Goal: Ask a question

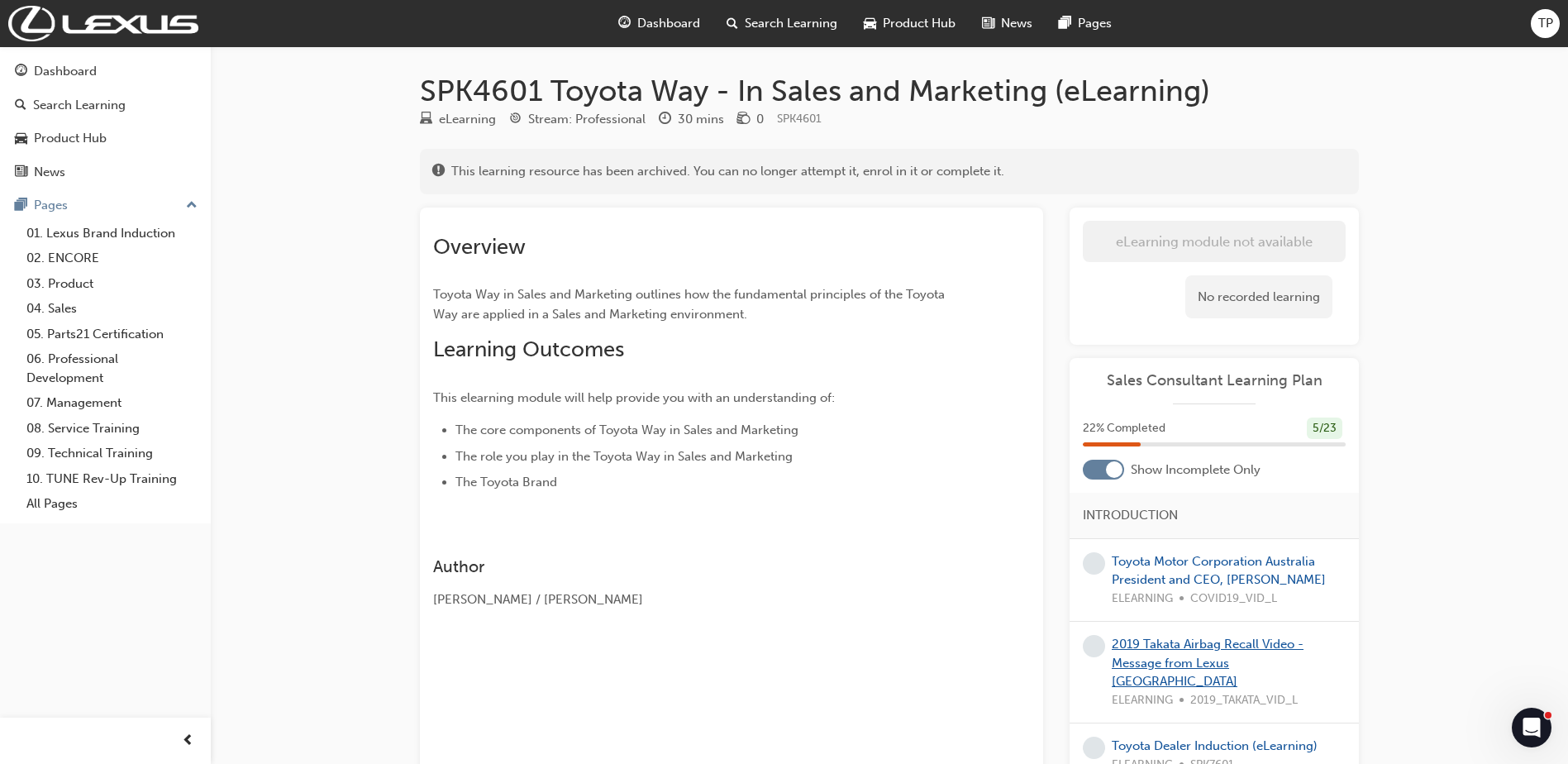
scroll to position [166, 0]
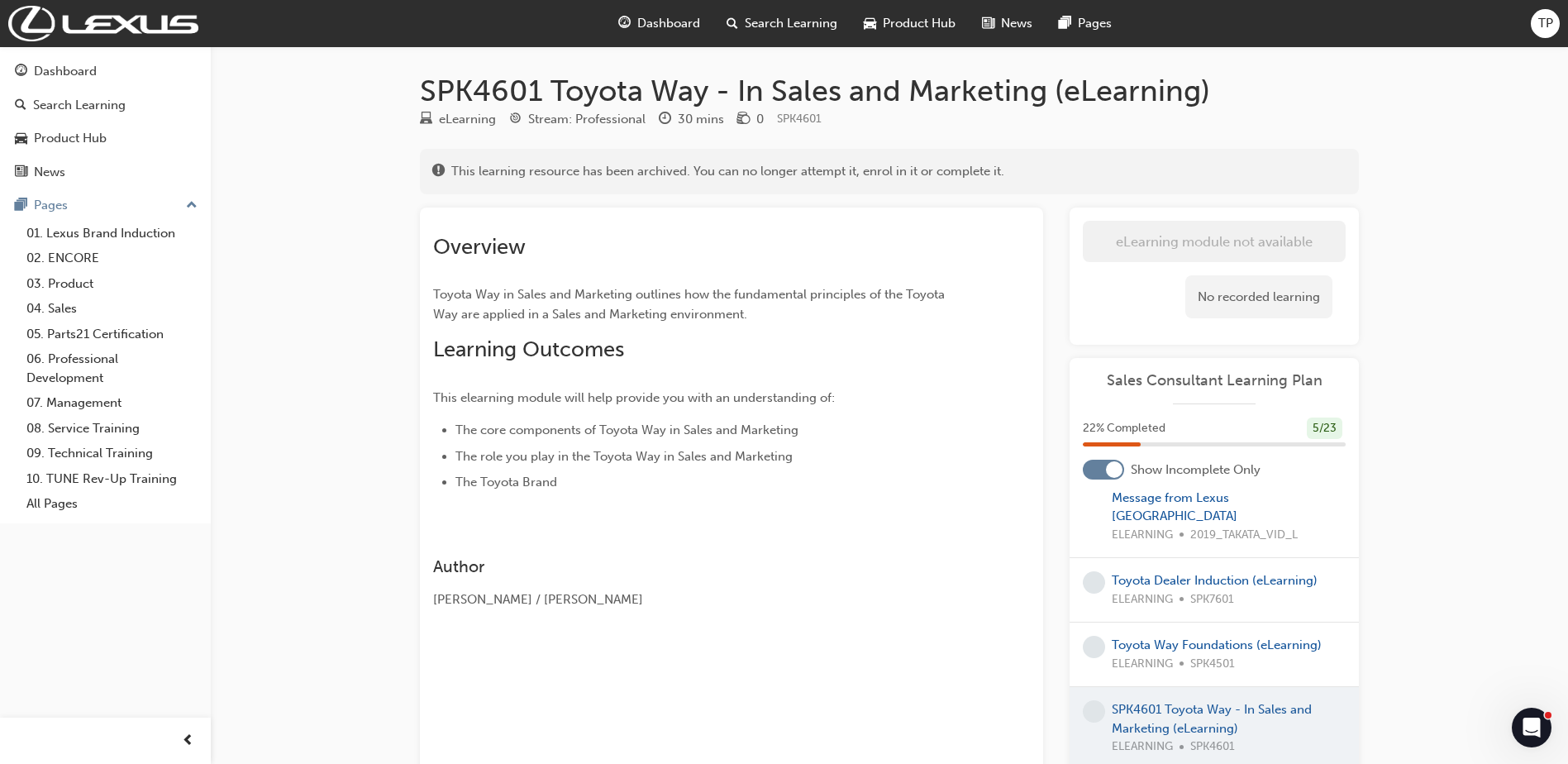
click at [666, 29] on span "Dashboard" at bounding box center [669, 24] width 63 height 19
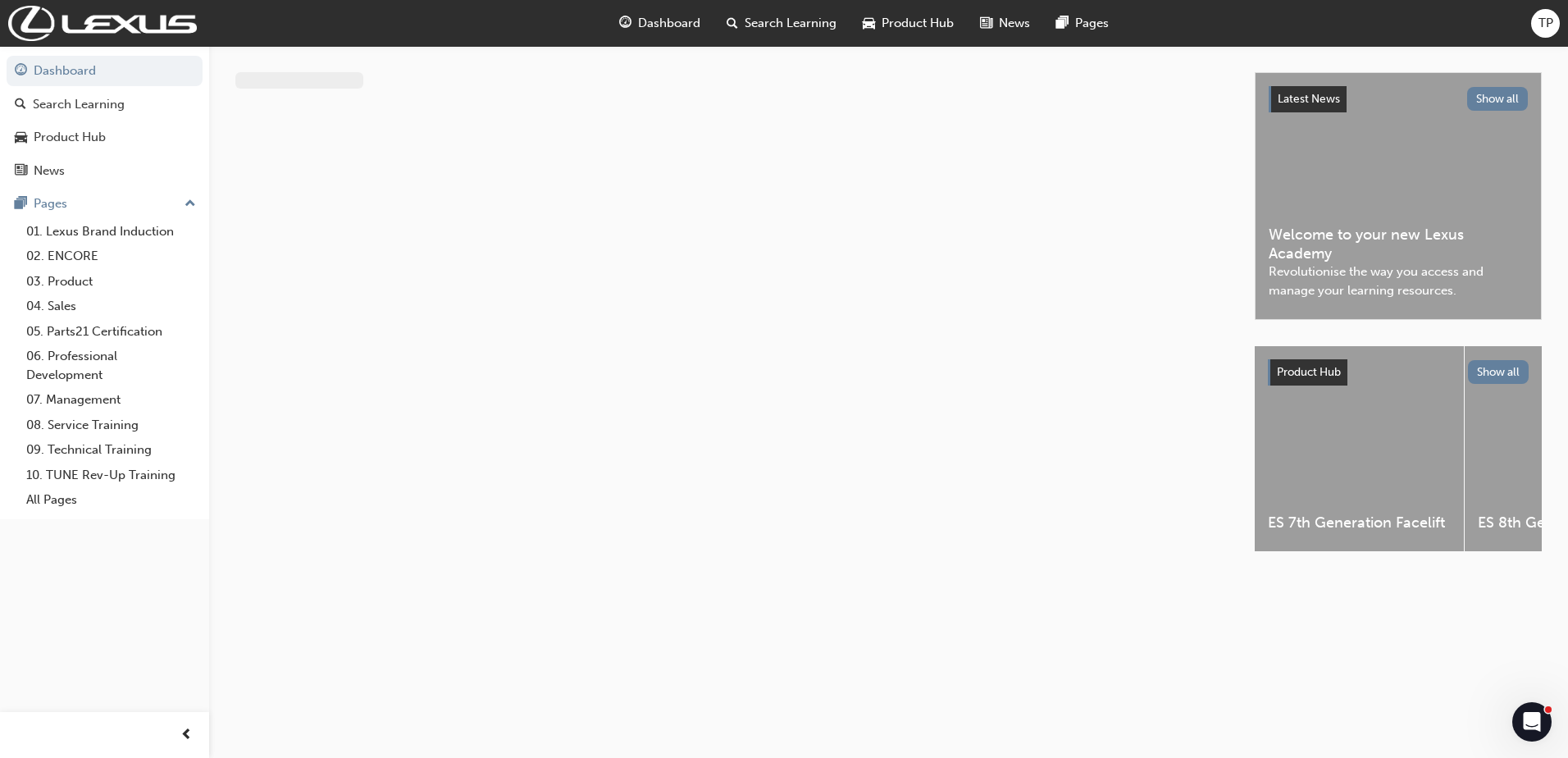
click at [648, 30] on span "Dashboard" at bounding box center [669, 23] width 63 height 19
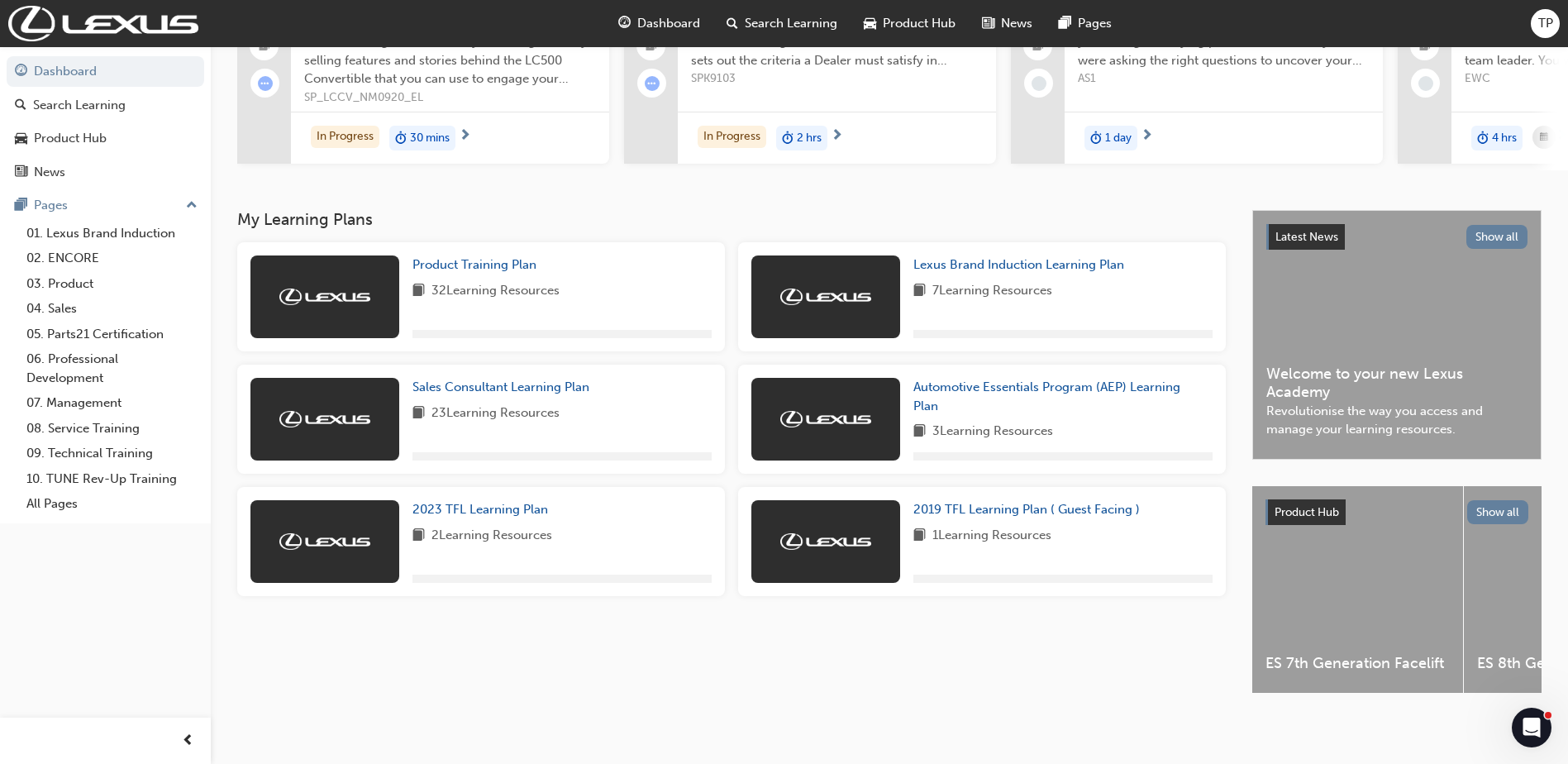
scroll to position [206, 0]
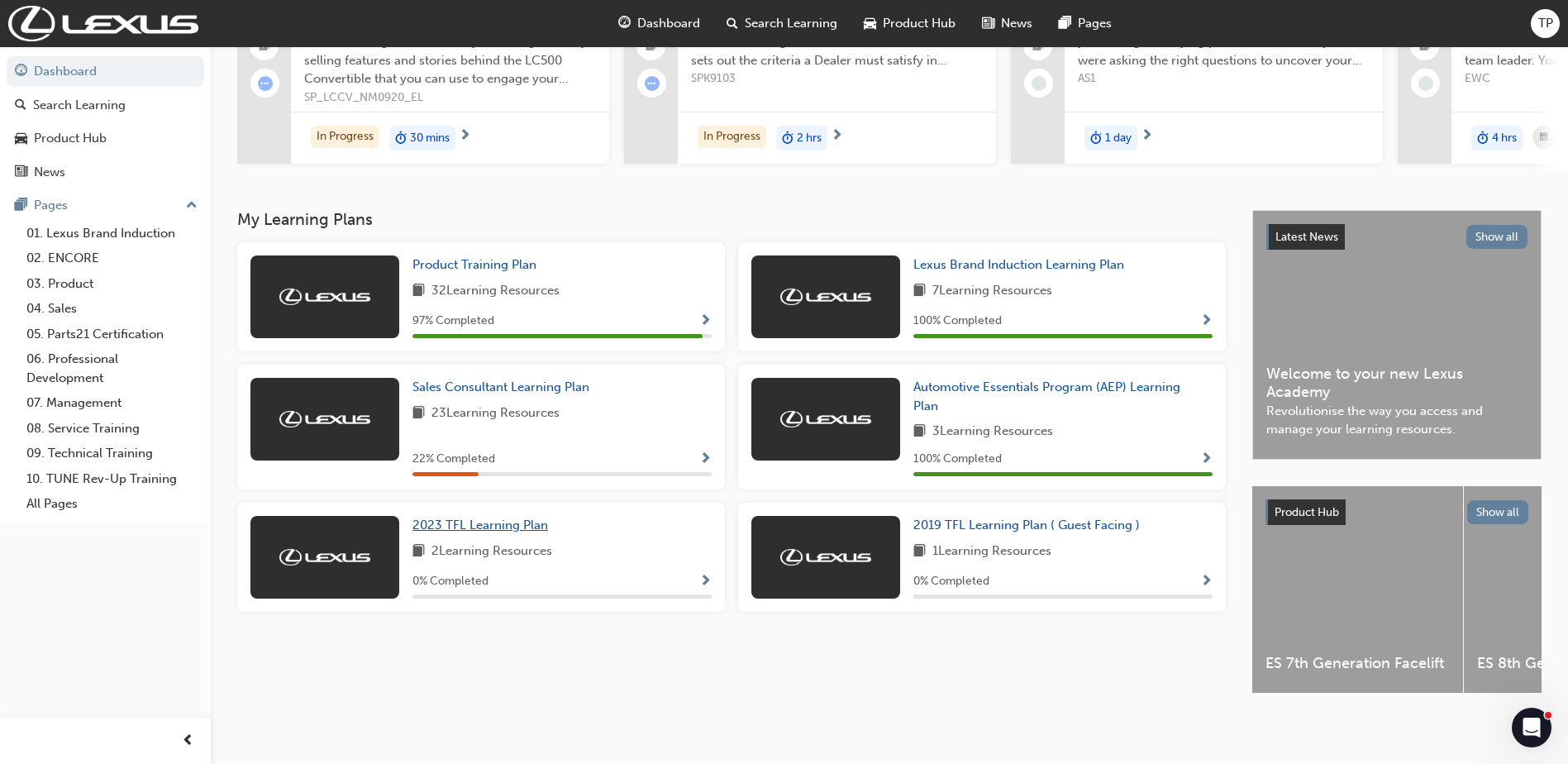
click at [455, 526] on link "2023 TFL Learning Plan" at bounding box center [483, 525] width 142 height 19
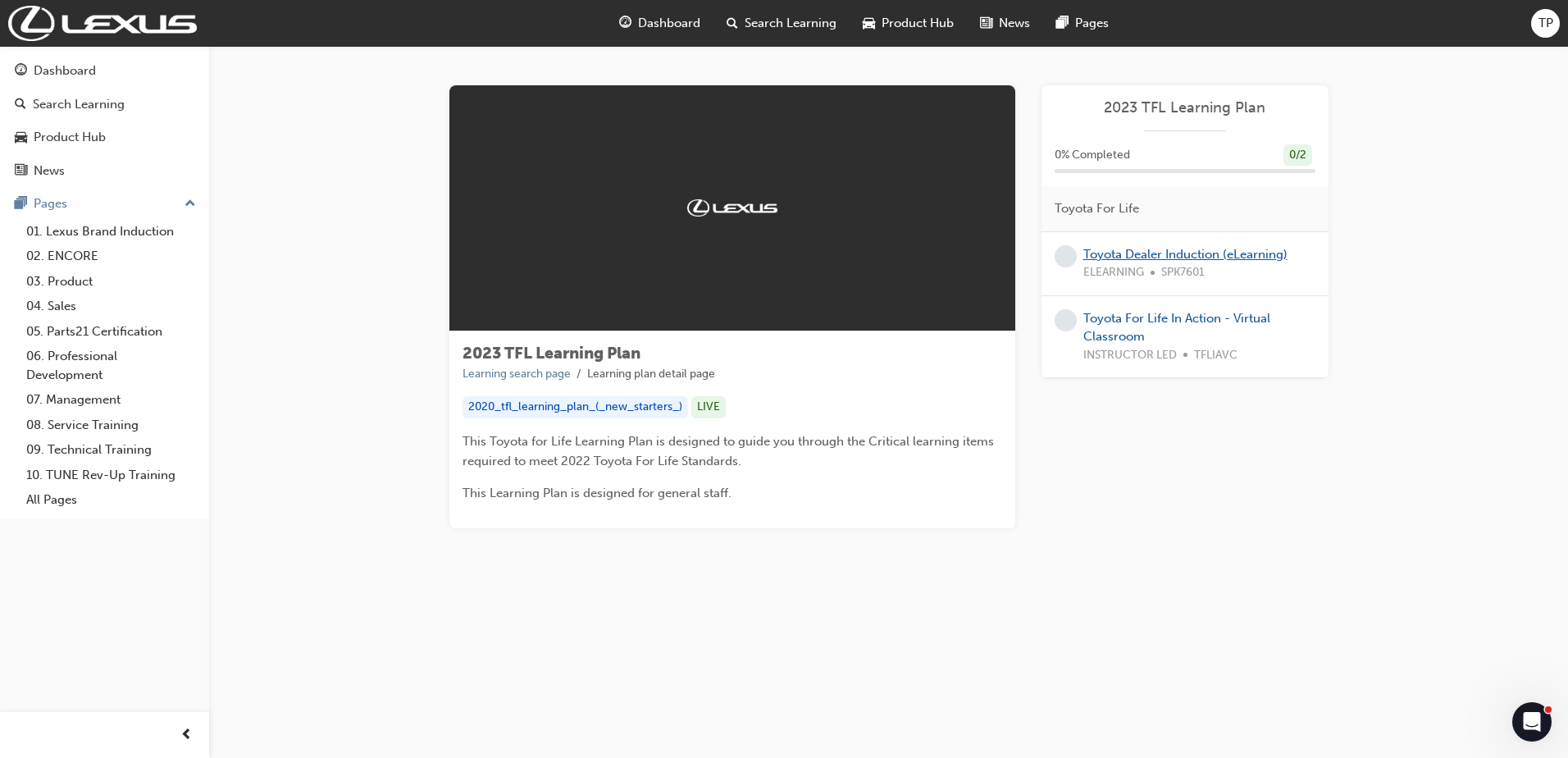
click at [1115, 258] on link "Toyota Dealer Induction (eLearning)" at bounding box center [1185, 254] width 204 height 15
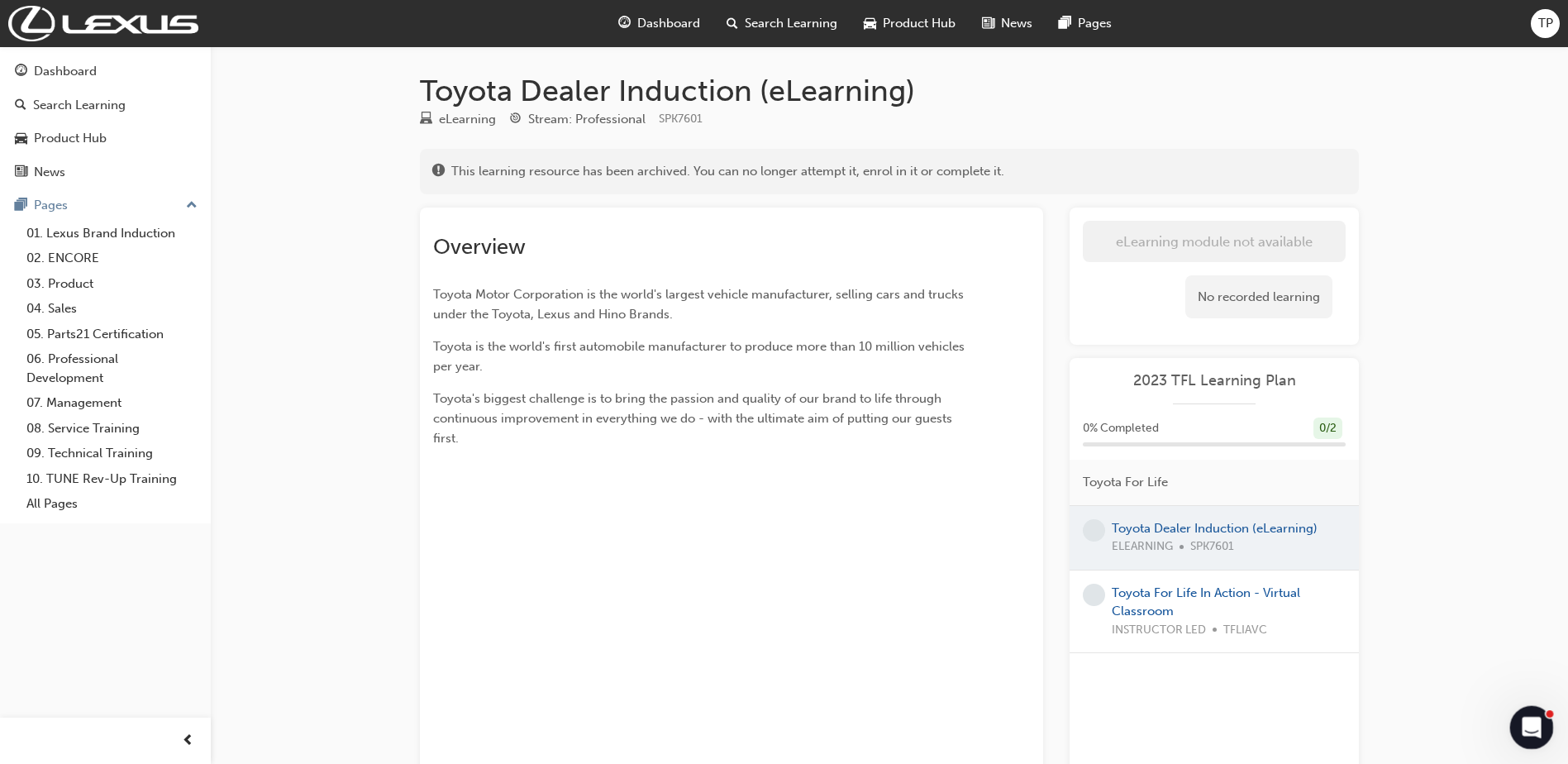
click at [1524, 726] on icon "Open Intercom Messenger" at bounding box center [1529, 725] width 27 height 27
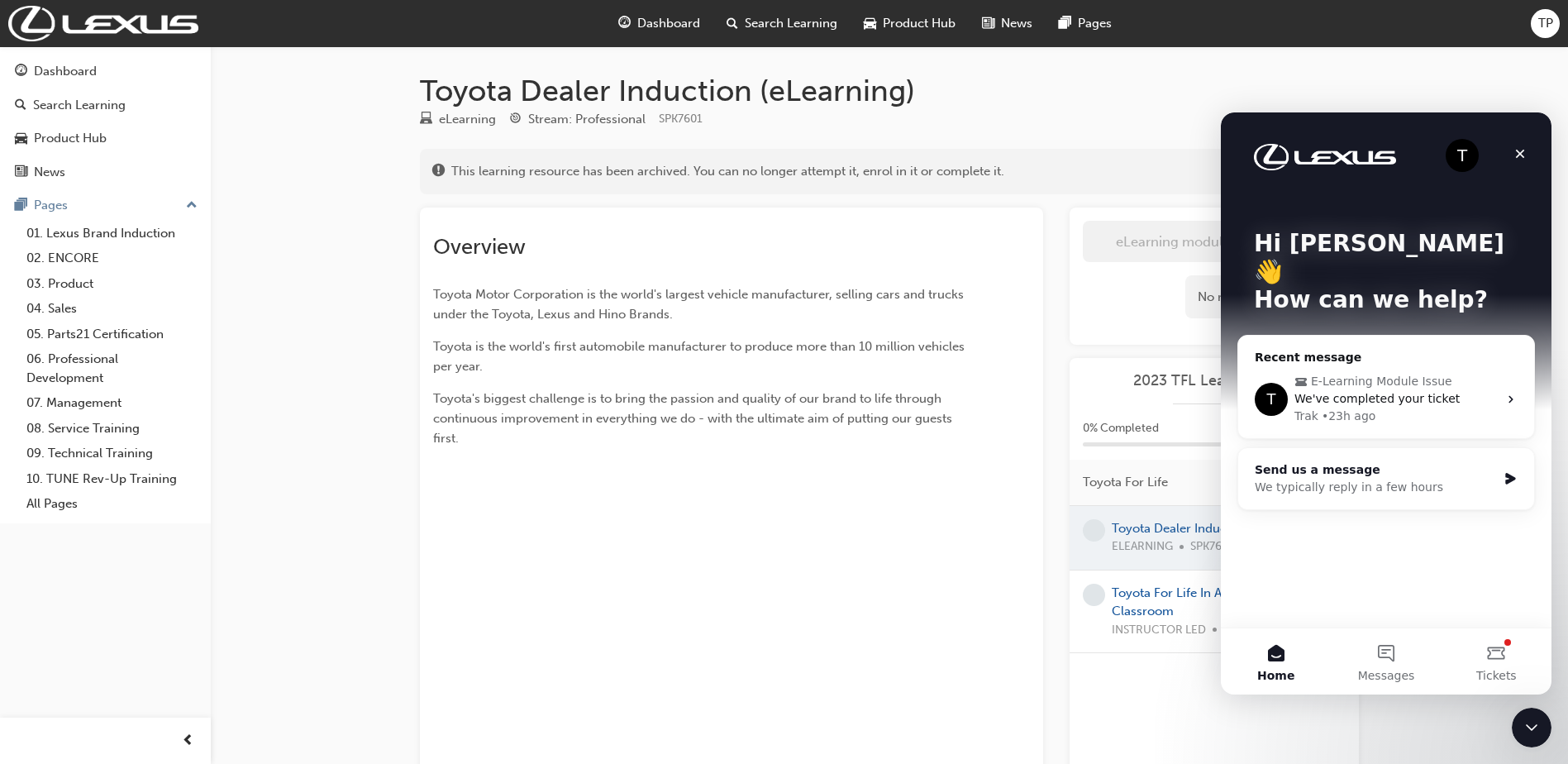
click at [1426, 479] on div "We typically reply in a few hours" at bounding box center [1376, 487] width 242 height 18
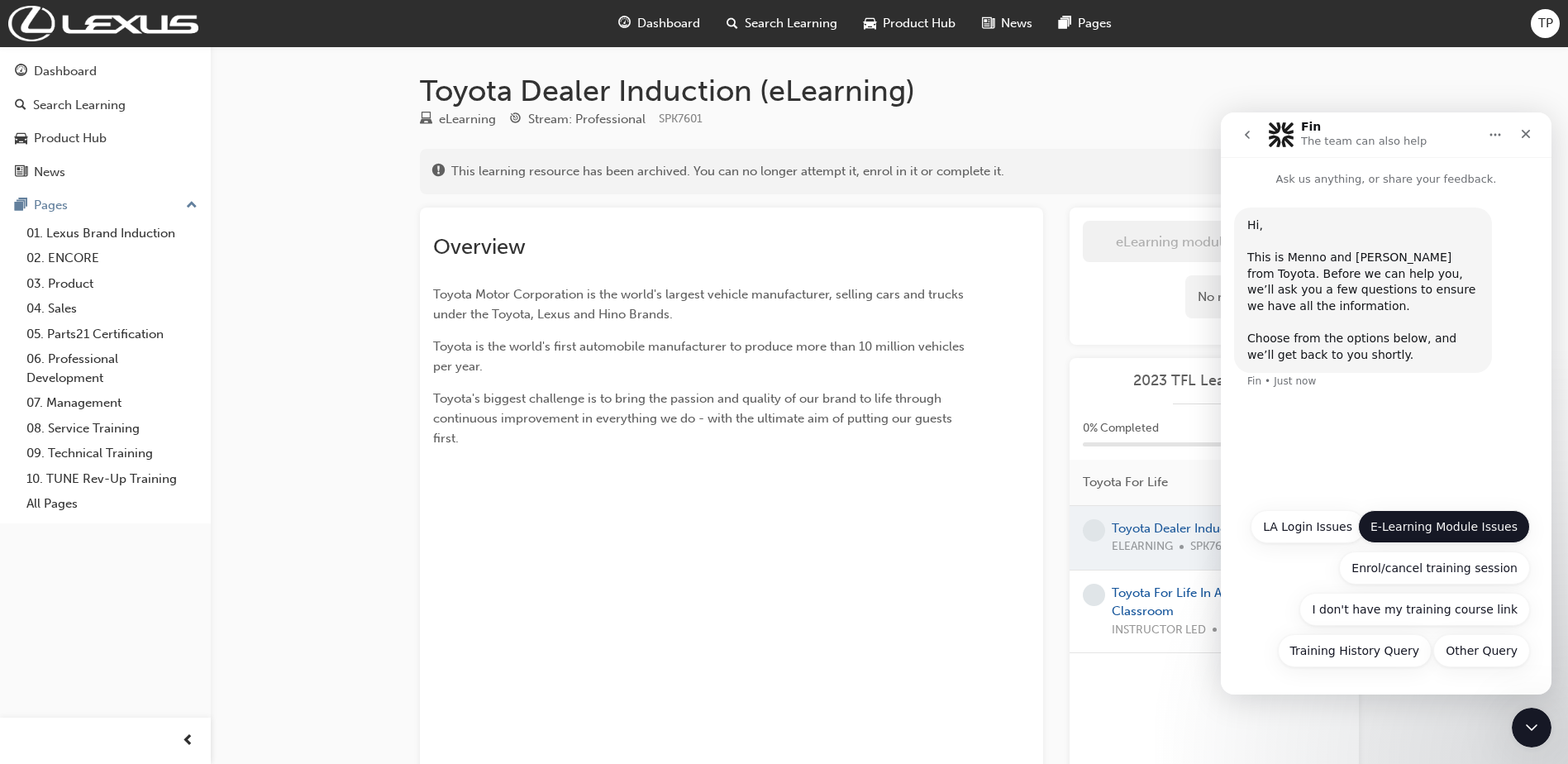
click at [1490, 521] on button "E-Learning Module Issues" at bounding box center [1444, 526] width 172 height 33
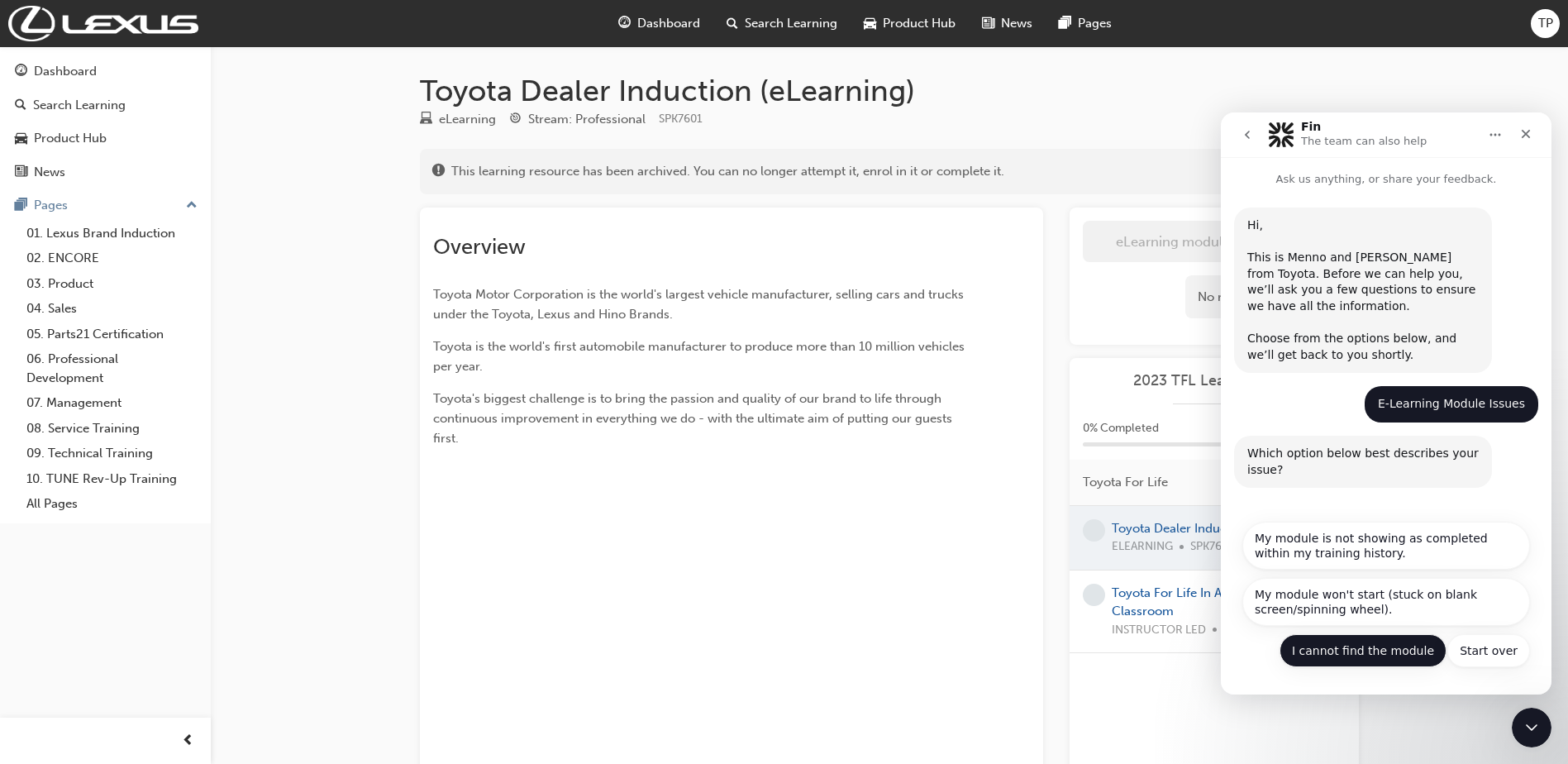
click at [1309, 651] on button "I cannot find the module" at bounding box center [1363, 651] width 167 height 33
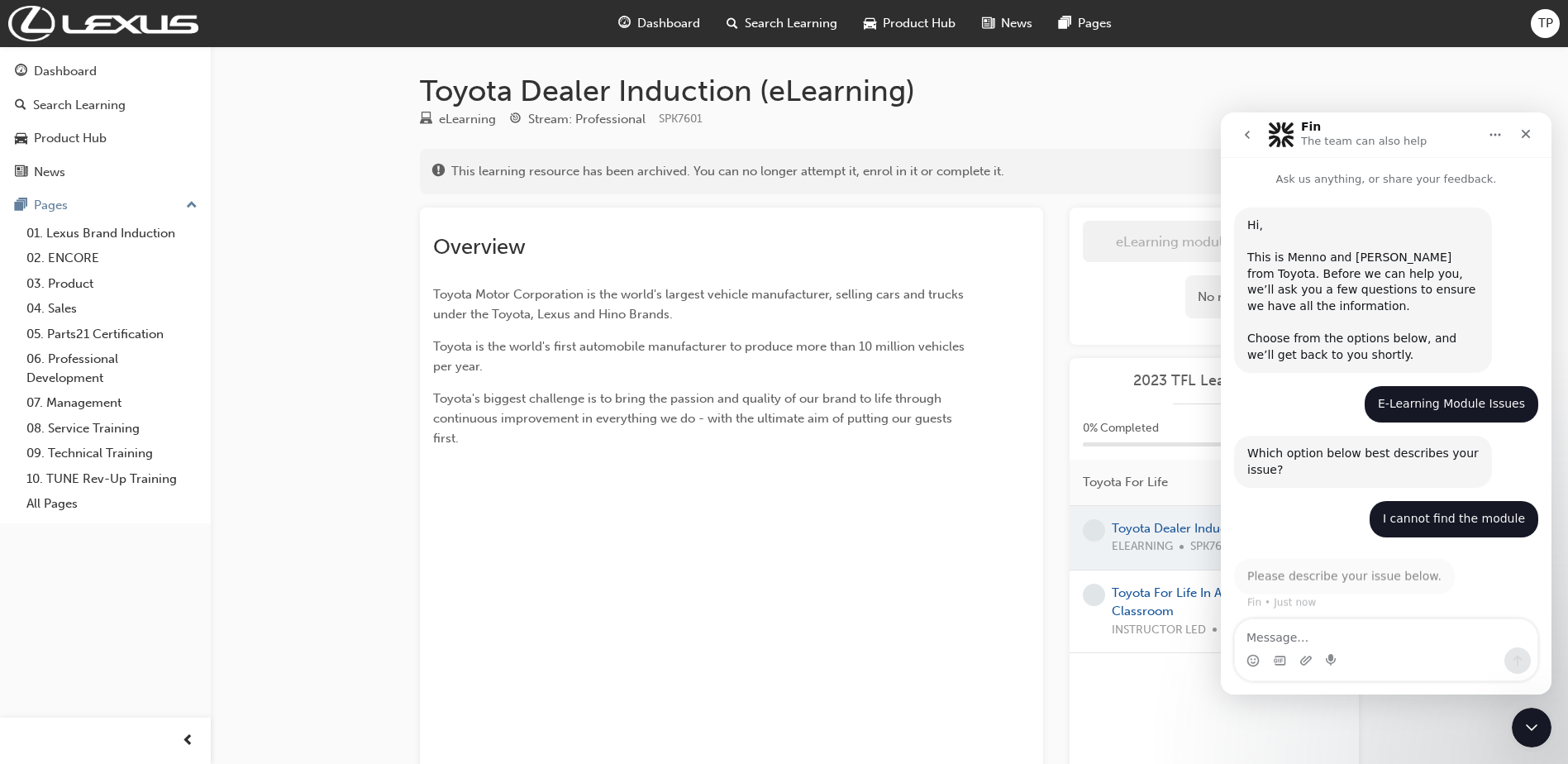
scroll to position [2, 0]
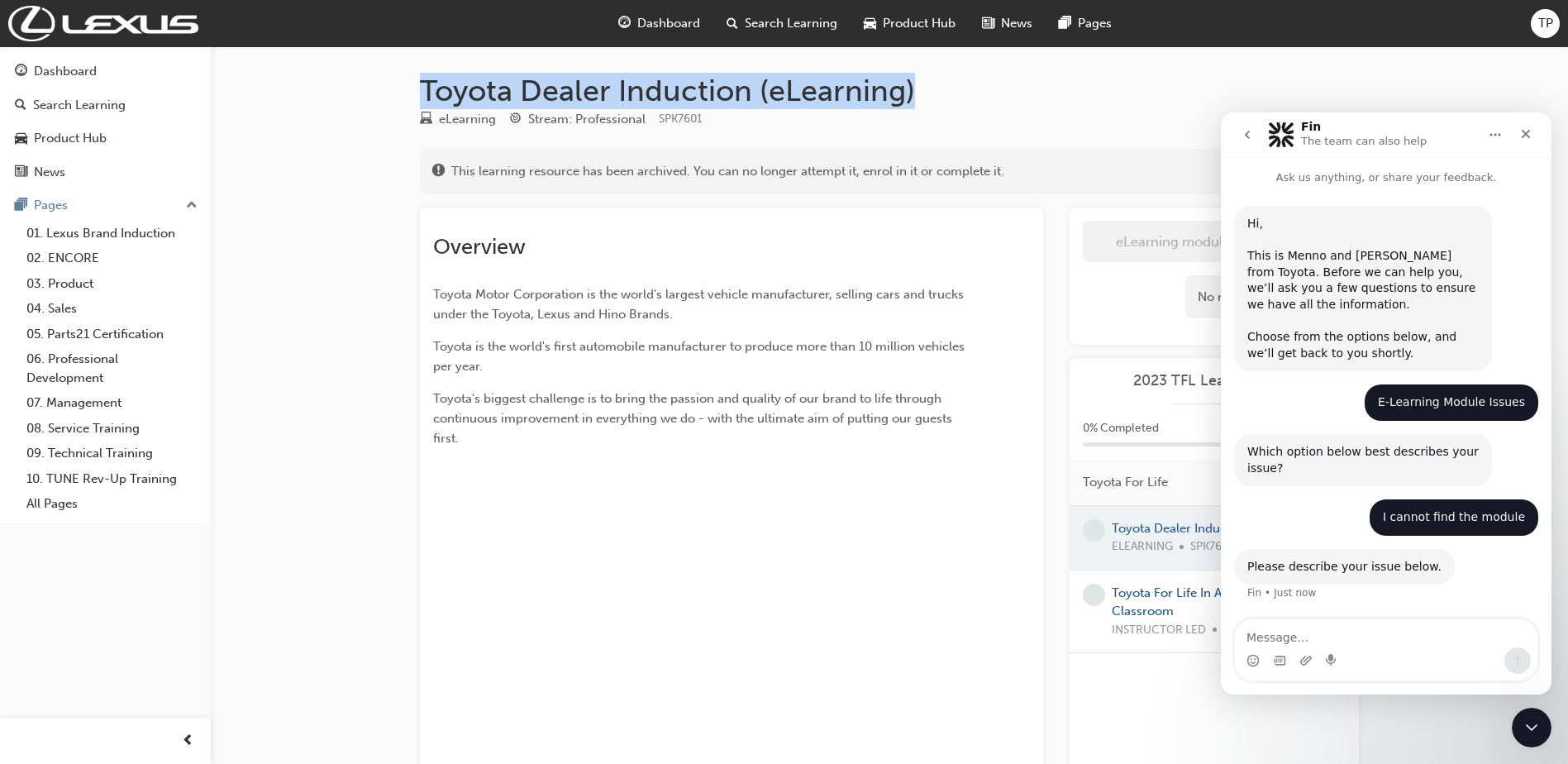
drag, startPoint x: 420, startPoint y: 80, endPoint x: 920, endPoint y: 76, distance: 500.0
click at [920, 76] on h1 "Toyota Dealer Induction (eLearning)" at bounding box center [890, 91] width 939 height 36
drag, startPoint x: 920, startPoint y: 76, endPoint x: 849, endPoint y: 83, distance: 71.3
copy h1 "Toyota Dealer Induction (eLearning)"
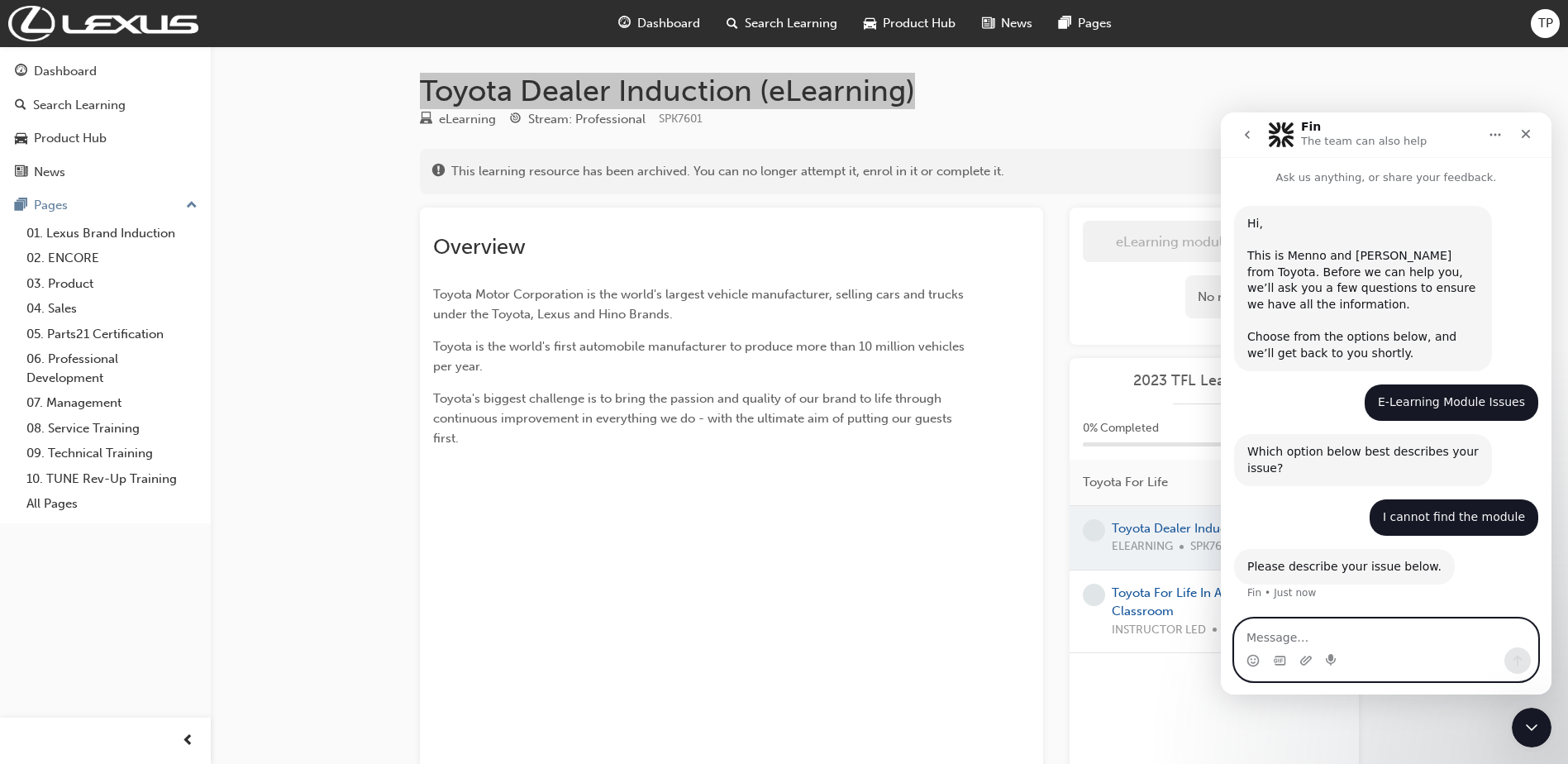
drag, startPoint x: 1296, startPoint y: 628, endPoint x: 1291, endPoint y: 639, distance: 12.1
click at [1292, 636] on textarea "Message…" at bounding box center [1386, 633] width 303 height 28
paste textarea "Toyota Dealer Induction (eLearning)"
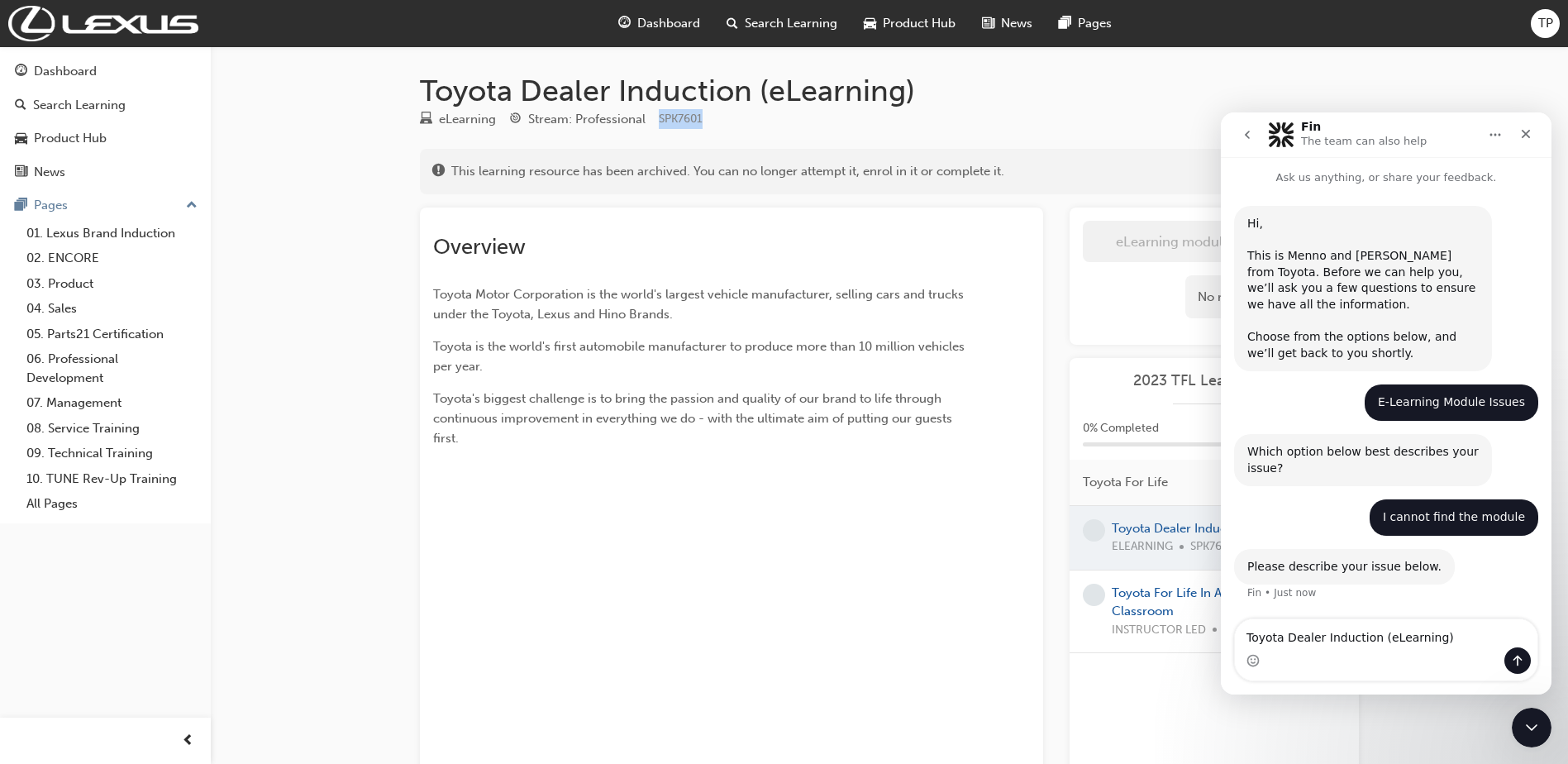
drag, startPoint x: 703, startPoint y: 117, endPoint x: 654, endPoint y: 115, distance: 49.0
click at [654, 115] on div "eLearning Stream: Professional SPK7601" at bounding box center [890, 123] width 939 height 27
drag, startPoint x: 654, startPoint y: 115, endPoint x: 666, endPoint y: 114, distance: 12.0
copy span "SPK7601"
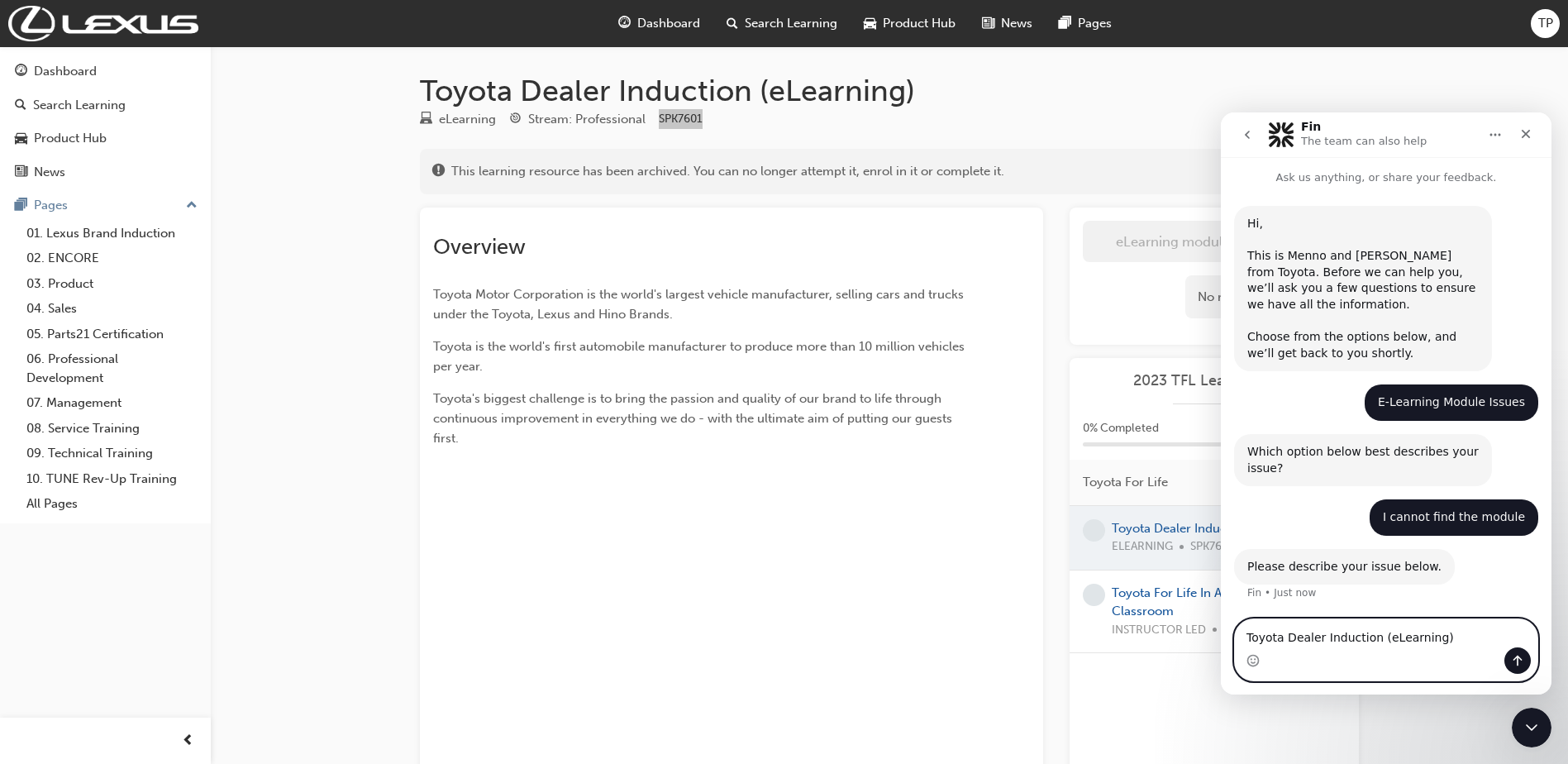
click at [1439, 643] on textarea "Toyota Dealer Induction (eLearning)" at bounding box center [1386, 633] width 303 height 28
paste textarea "SPK7601"
type textarea "Toyota Dealer Induction (eLearning)SPK7601"
click at [1513, 656] on icon "Send a message…" at bounding box center [1518, 661] width 13 height 13
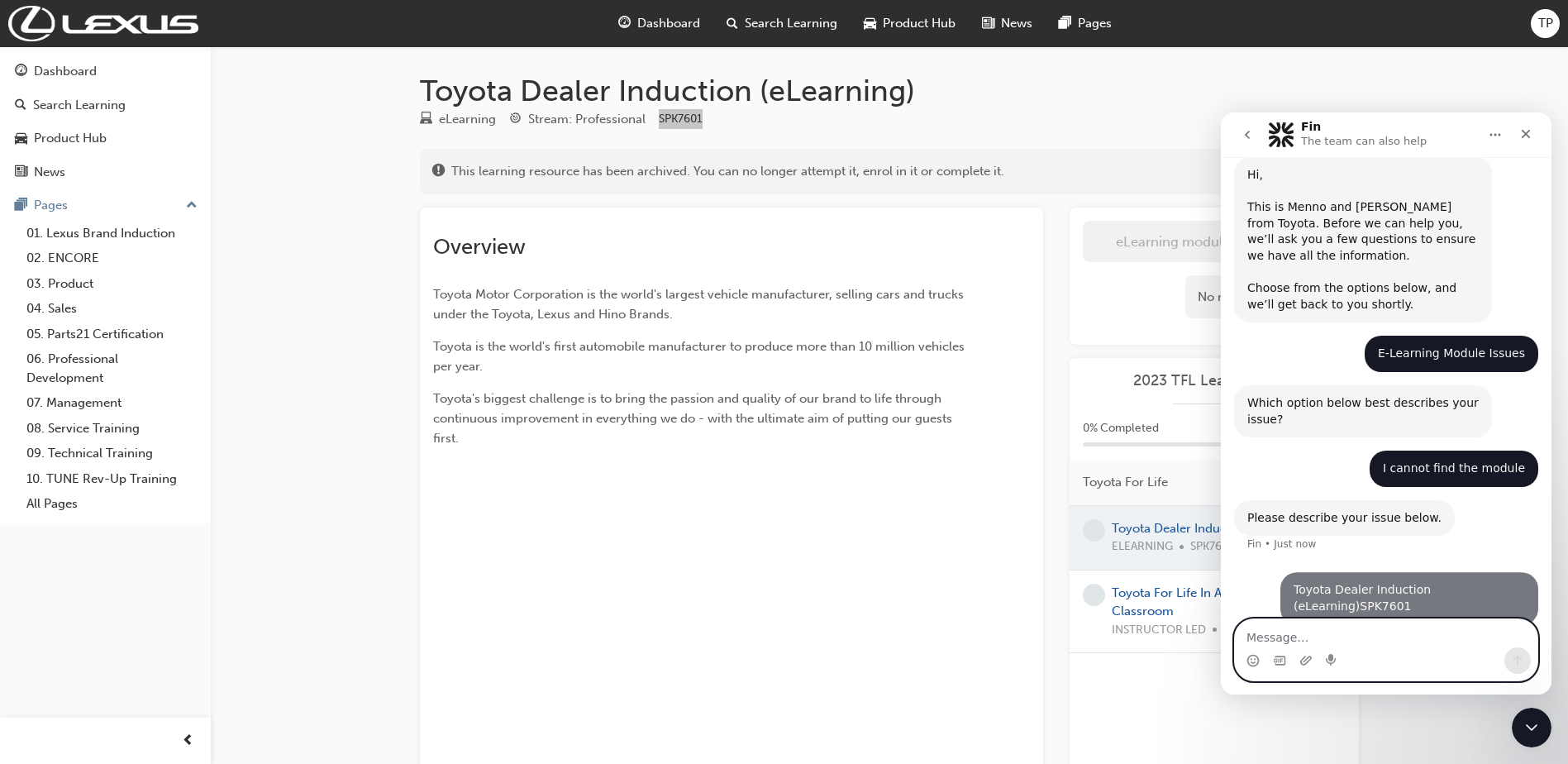
scroll to position [51, 0]
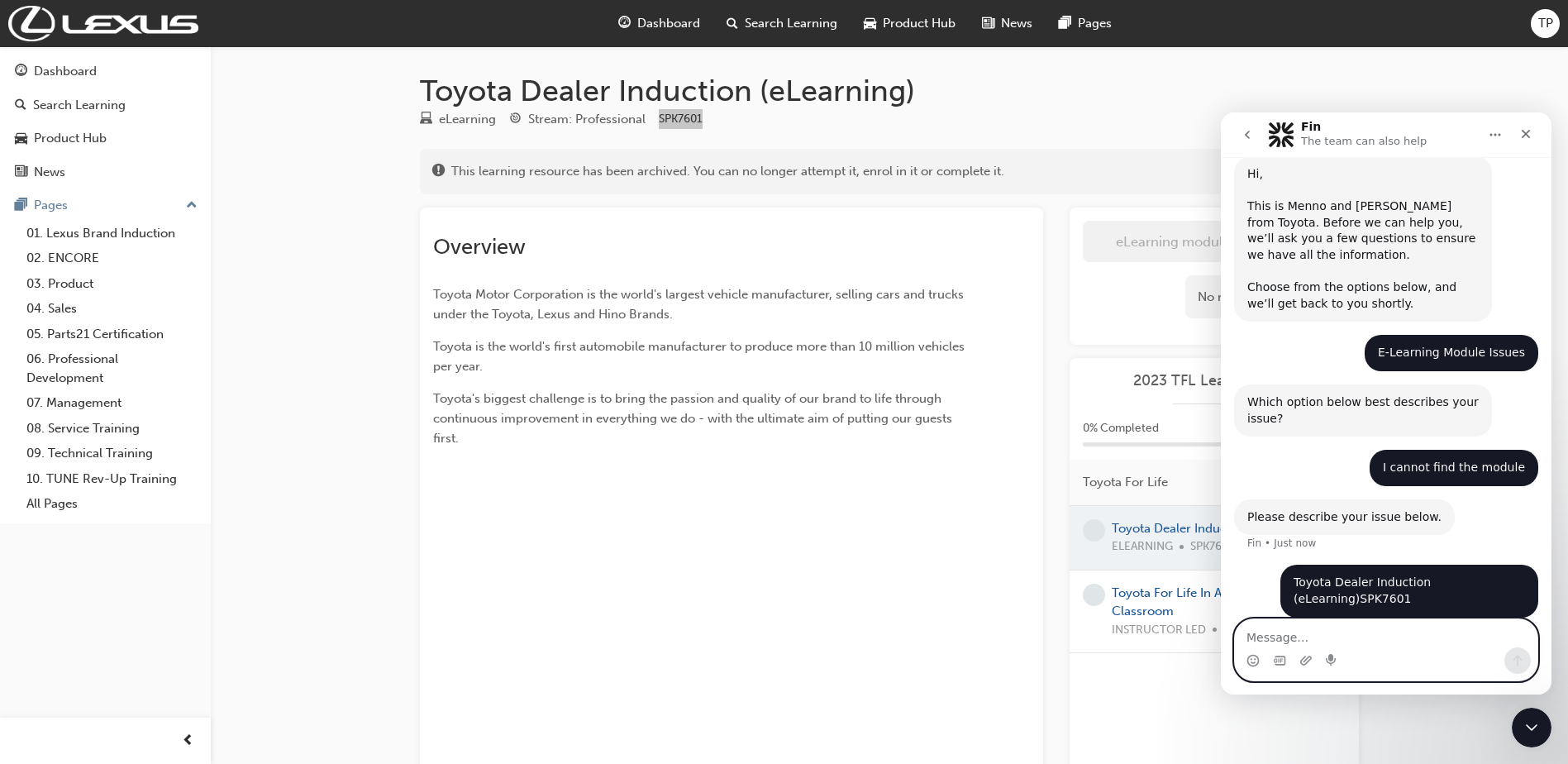
click at [1397, 632] on textarea "Message…" at bounding box center [1386, 633] width 303 height 28
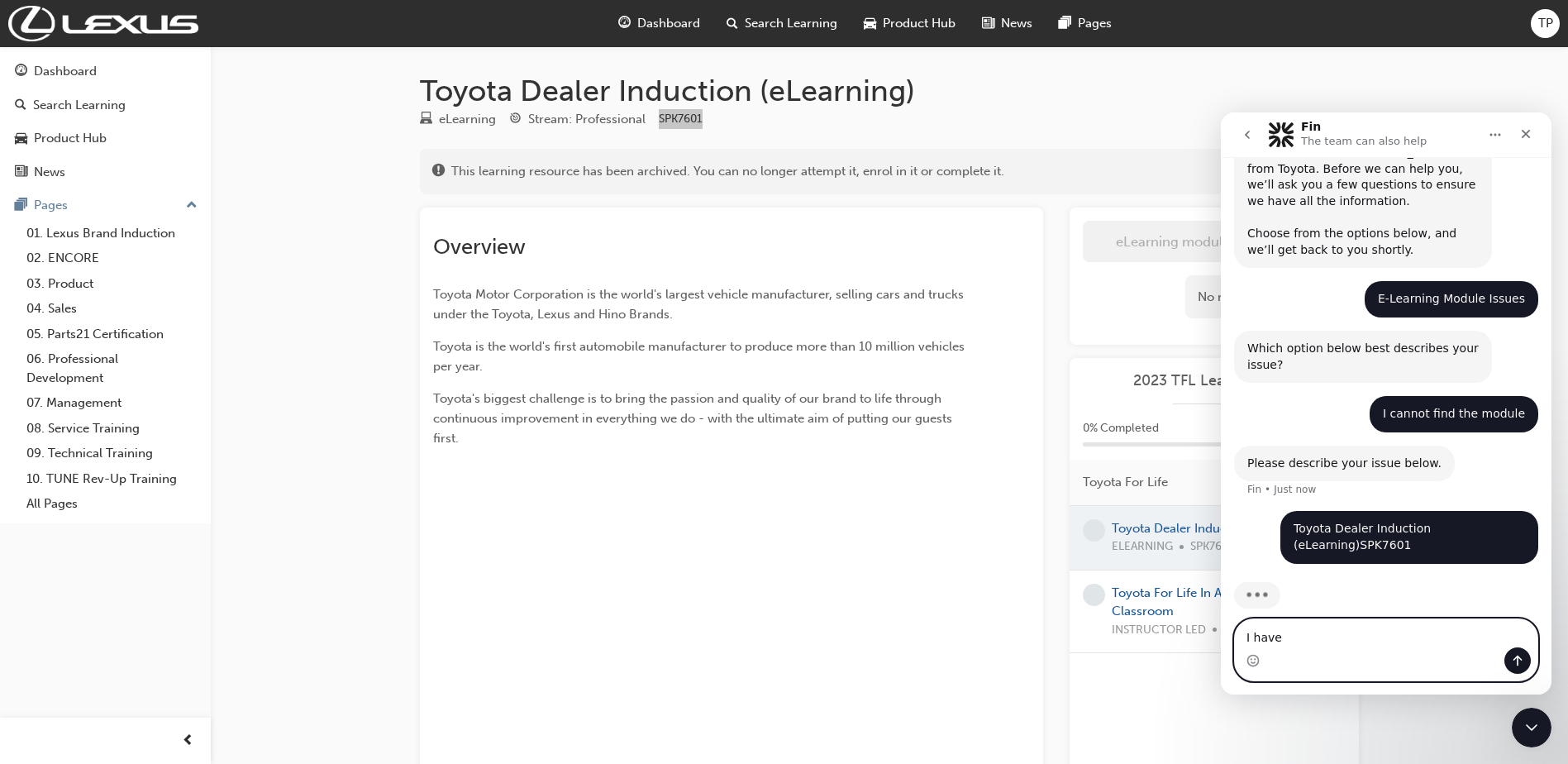
type textarea "I have"
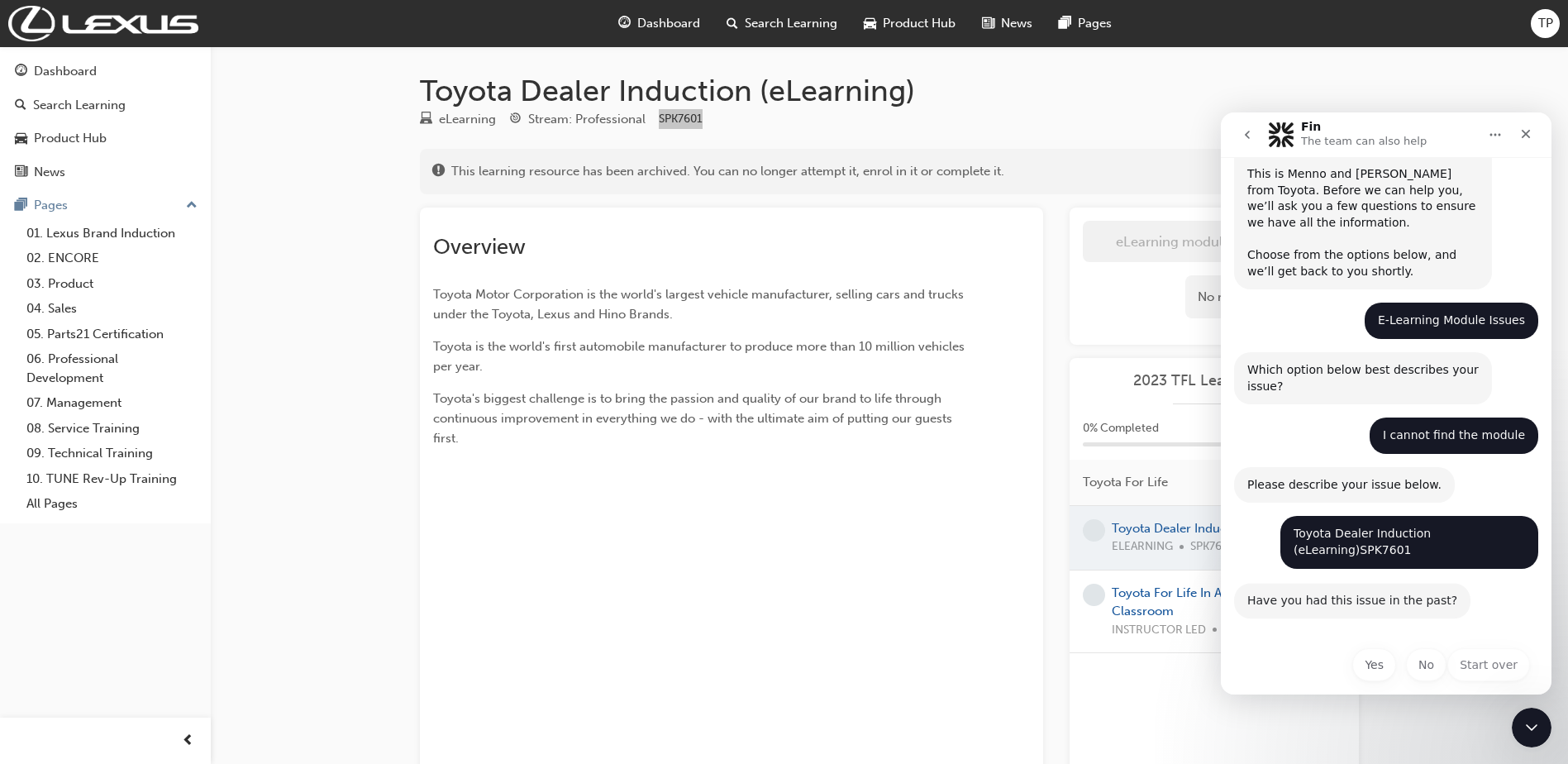
scroll to position [83, 0]
click at [1408, 653] on button "No" at bounding box center [1426, 664] width 40 height 33
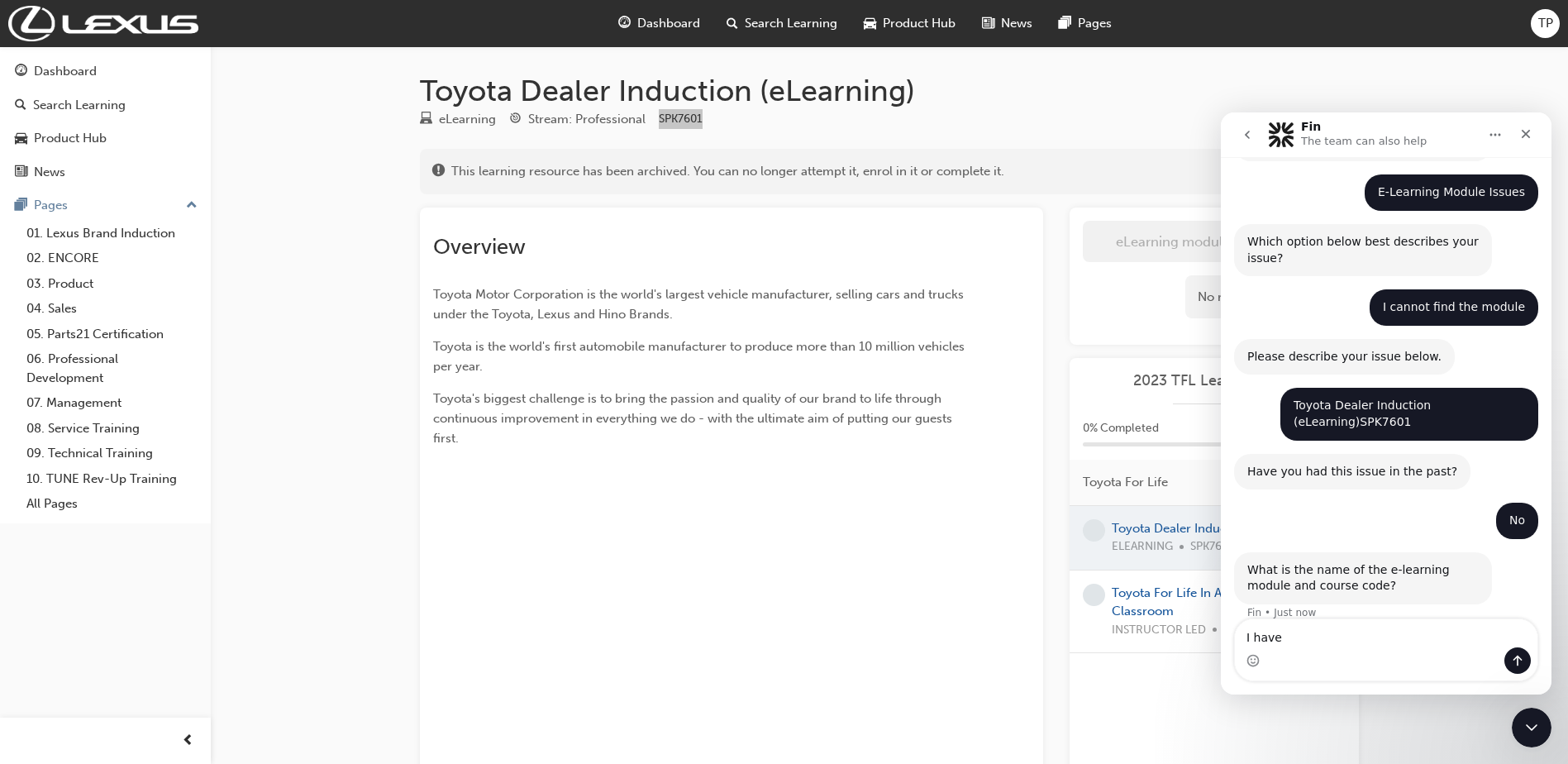
scroll to position [215, 0]
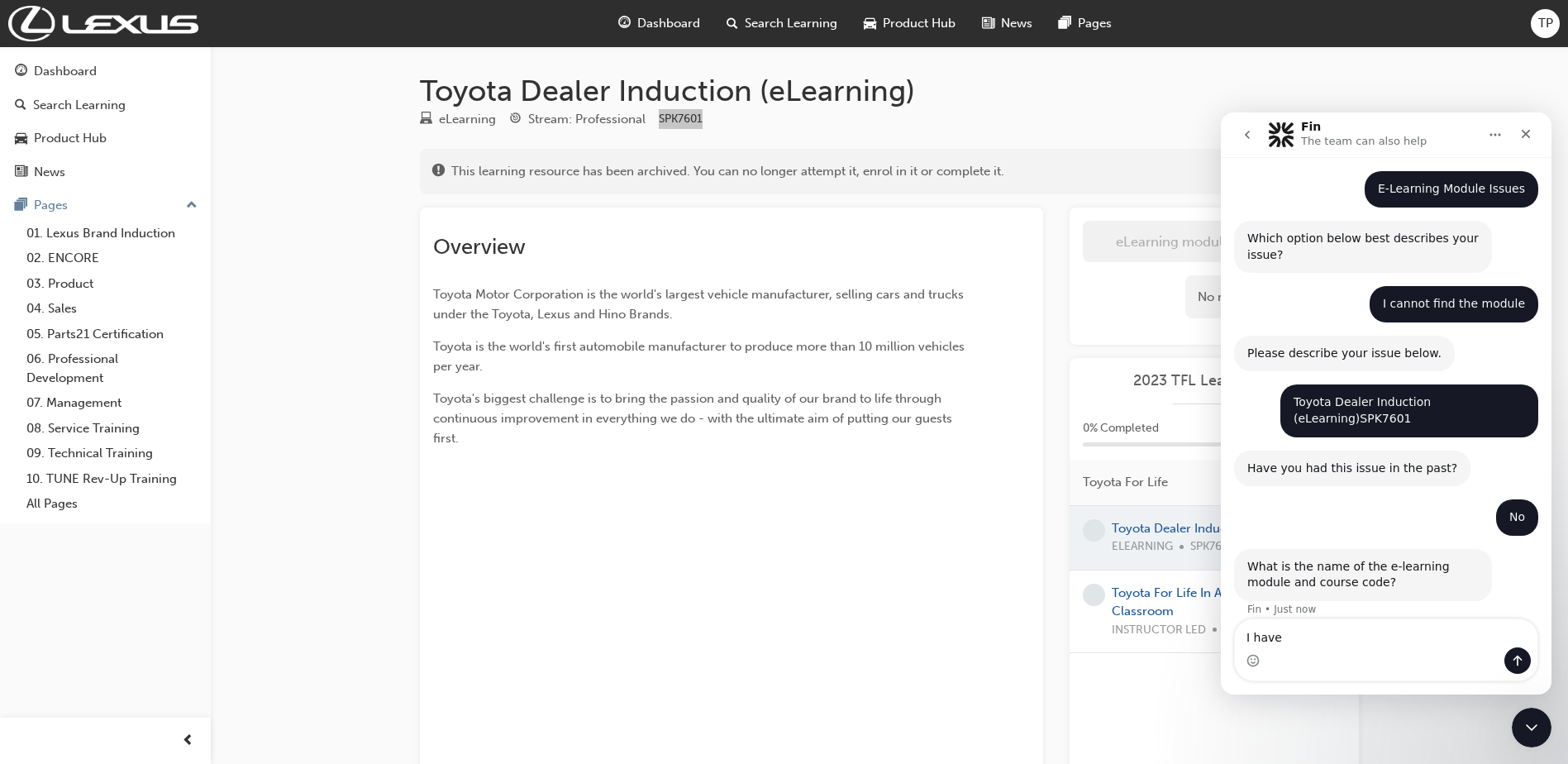
drag, startPoint x: 1319, startPoint y: 635, endPoint x: 1239, endPoint y: 639, distance: 80.1
click at [1239, 639] on textarea "I have" at bounding box center [1386, 633] width 303 height 28
drag, startPoint x: 1286, startPoint y: 402, endPoint x: 1517, endPoint y: 408, distance: 231.1
click at [1517, 408] on div "Toyota Dealer Induction (eLearning)SPK7601 [PERSON_NAME] • Just now" at bounding box center [1409, 410] width 258 height 52
drag, startPoint x: 1517, startPoint y: 408, endPoint x: 1505, endPoint y: 400, distance: 14.4
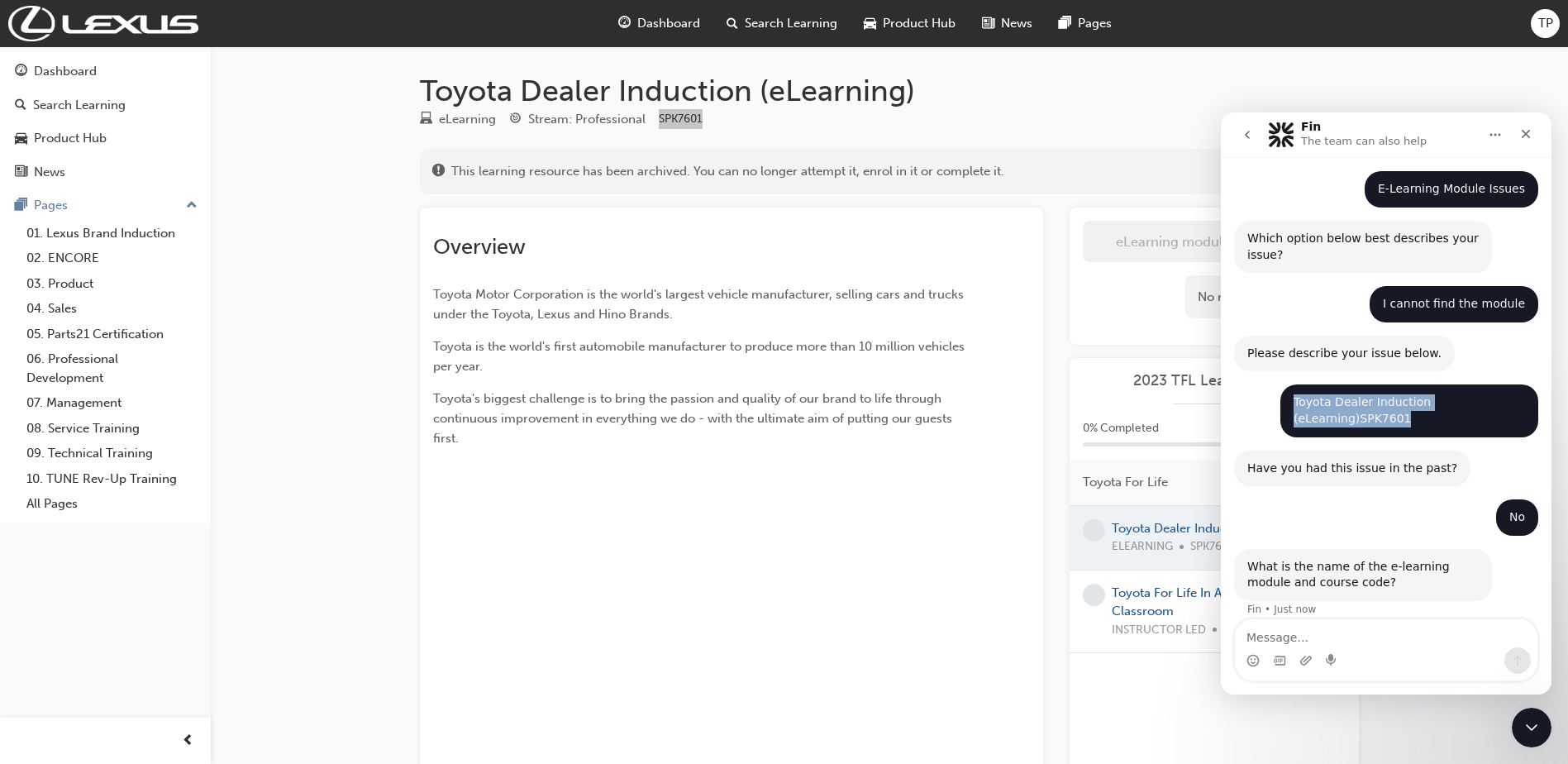
copy div "Toyota Dealer Induction (eLearning)SPK7601"
click at [1263, 647] on div "Intercom messenger" at bounding box center [1386, 660] width 303 height 26
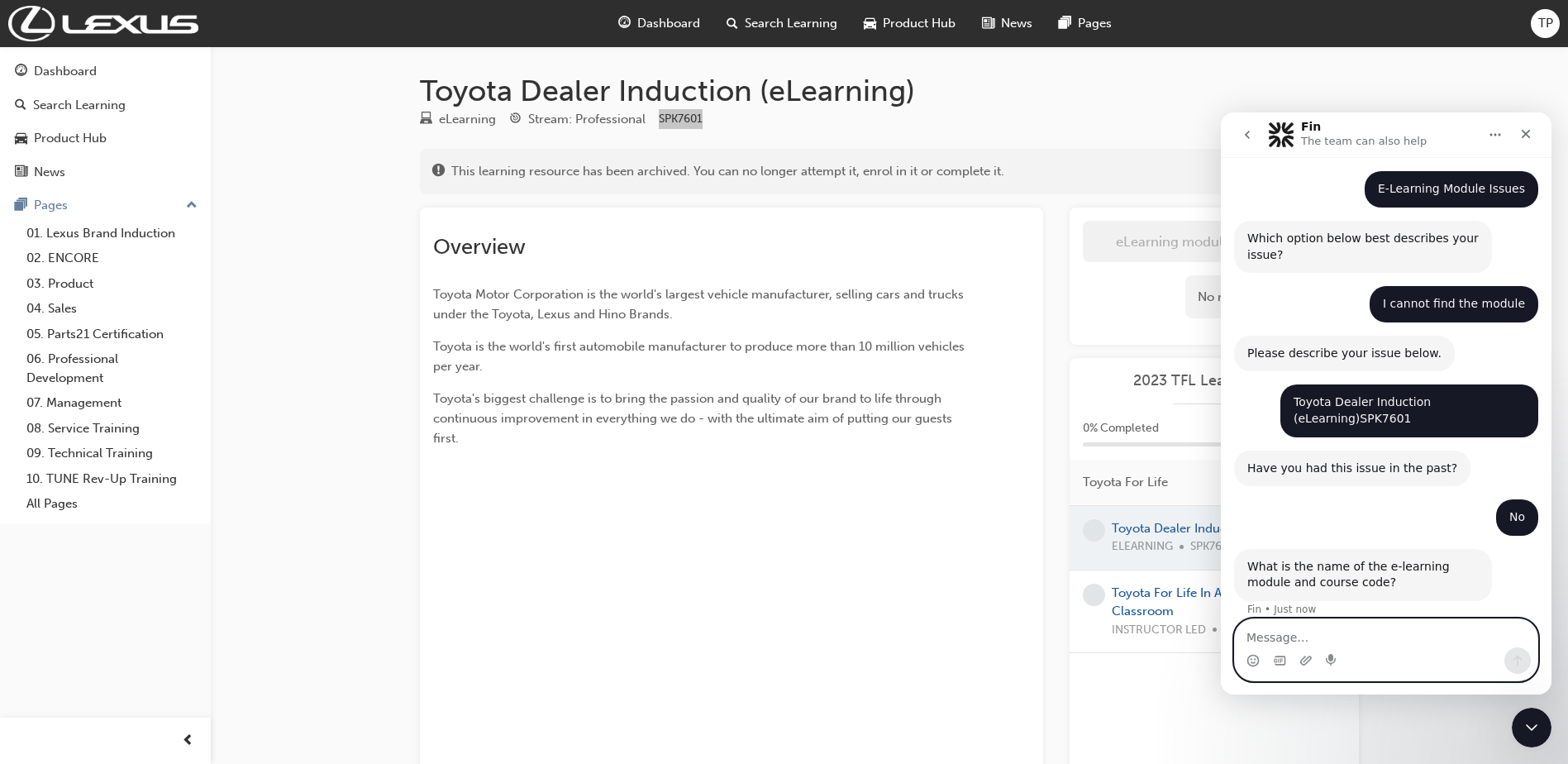
paste textarea "Toyota Dealer Induction (eLearning)SPK7601"
type textarea "Toyota Dealer Induction (eLearning)SPK7601"
click at [1518, 665] on icon "Send a message…" at bounding box center [1518, 661] width 9 height 11
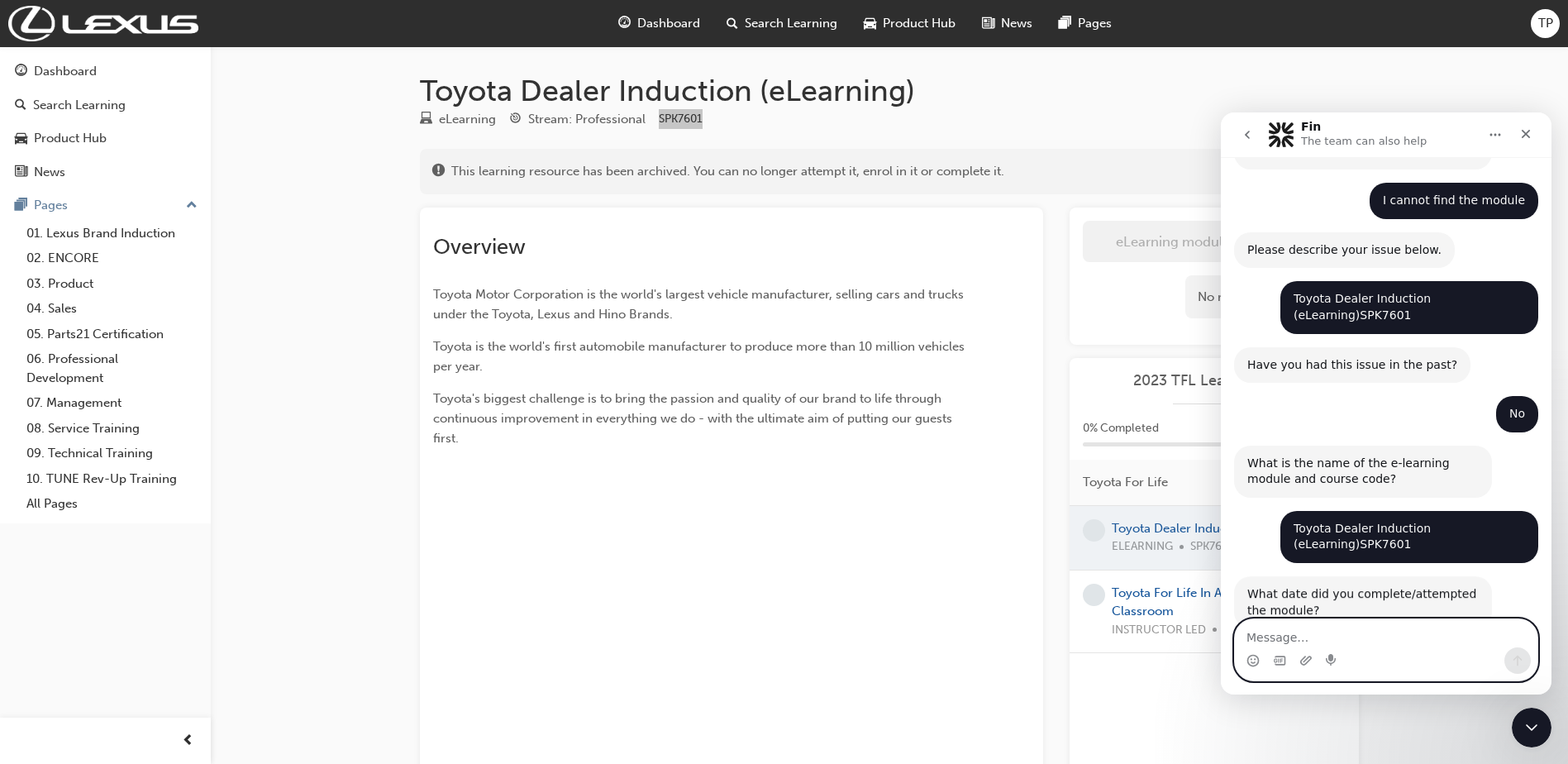
scroll to position [330, 0]
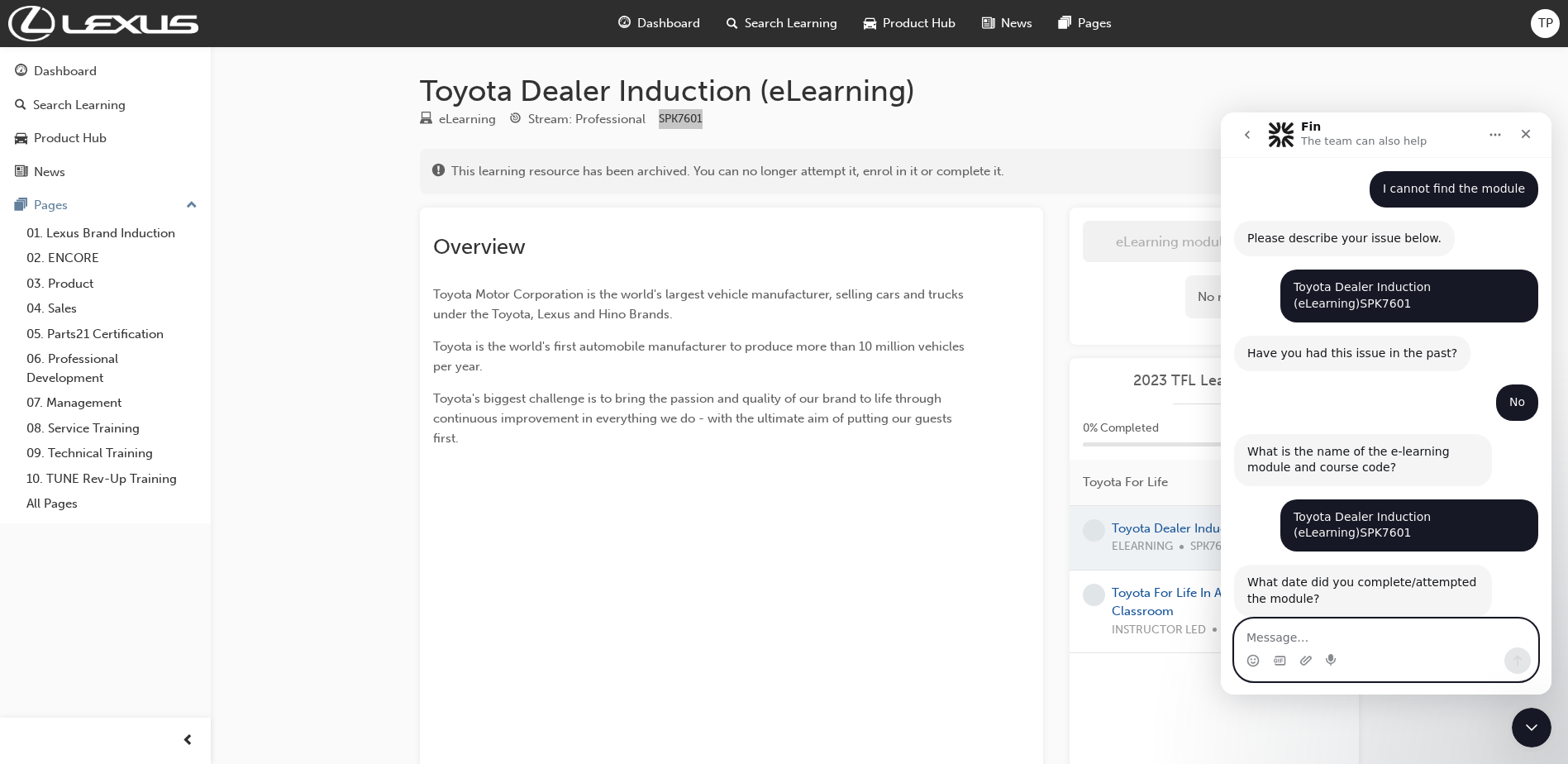
type textarea "C"
type textarea "I cannot access the module"
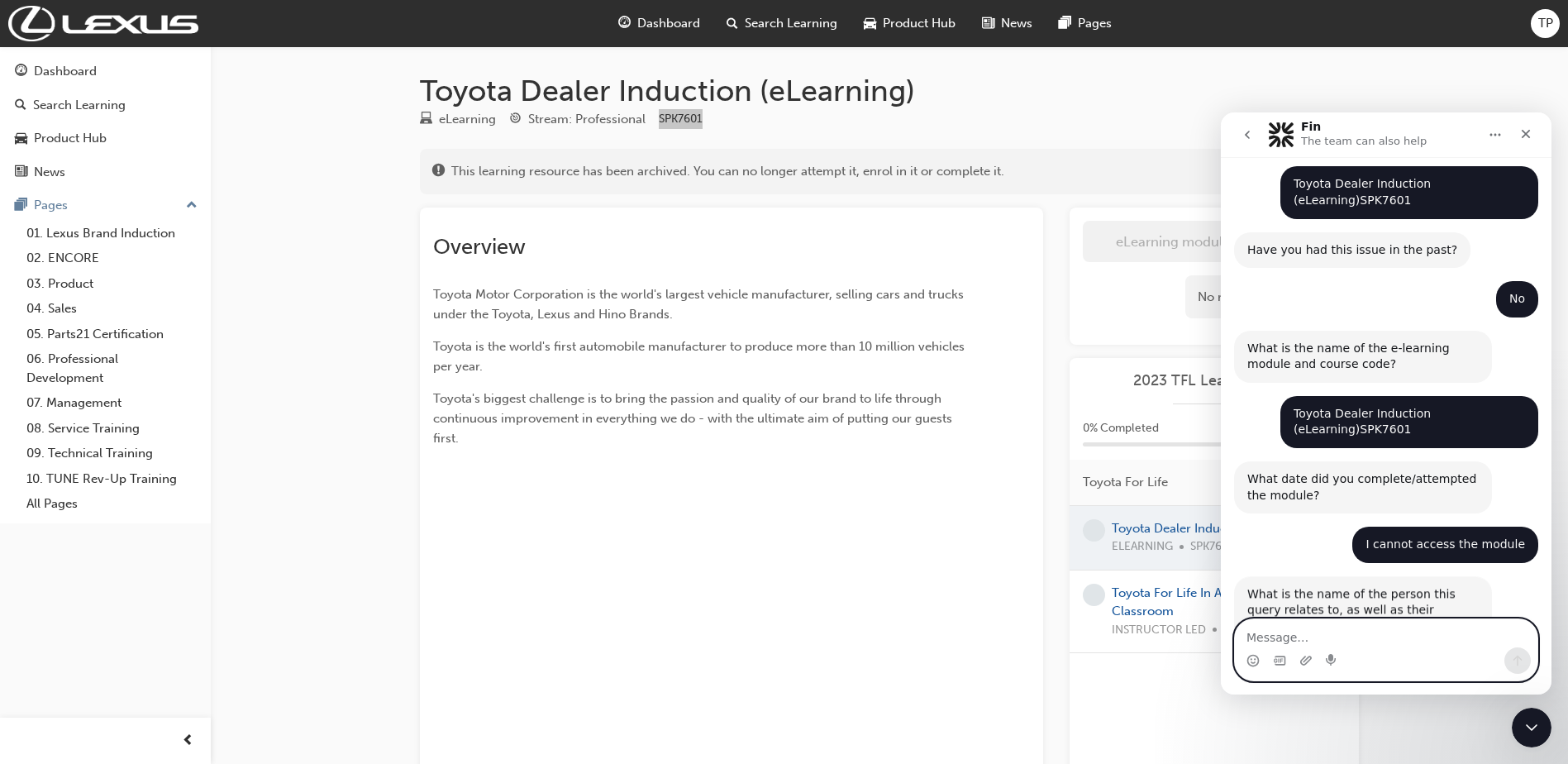
scroll to position [461, 0]
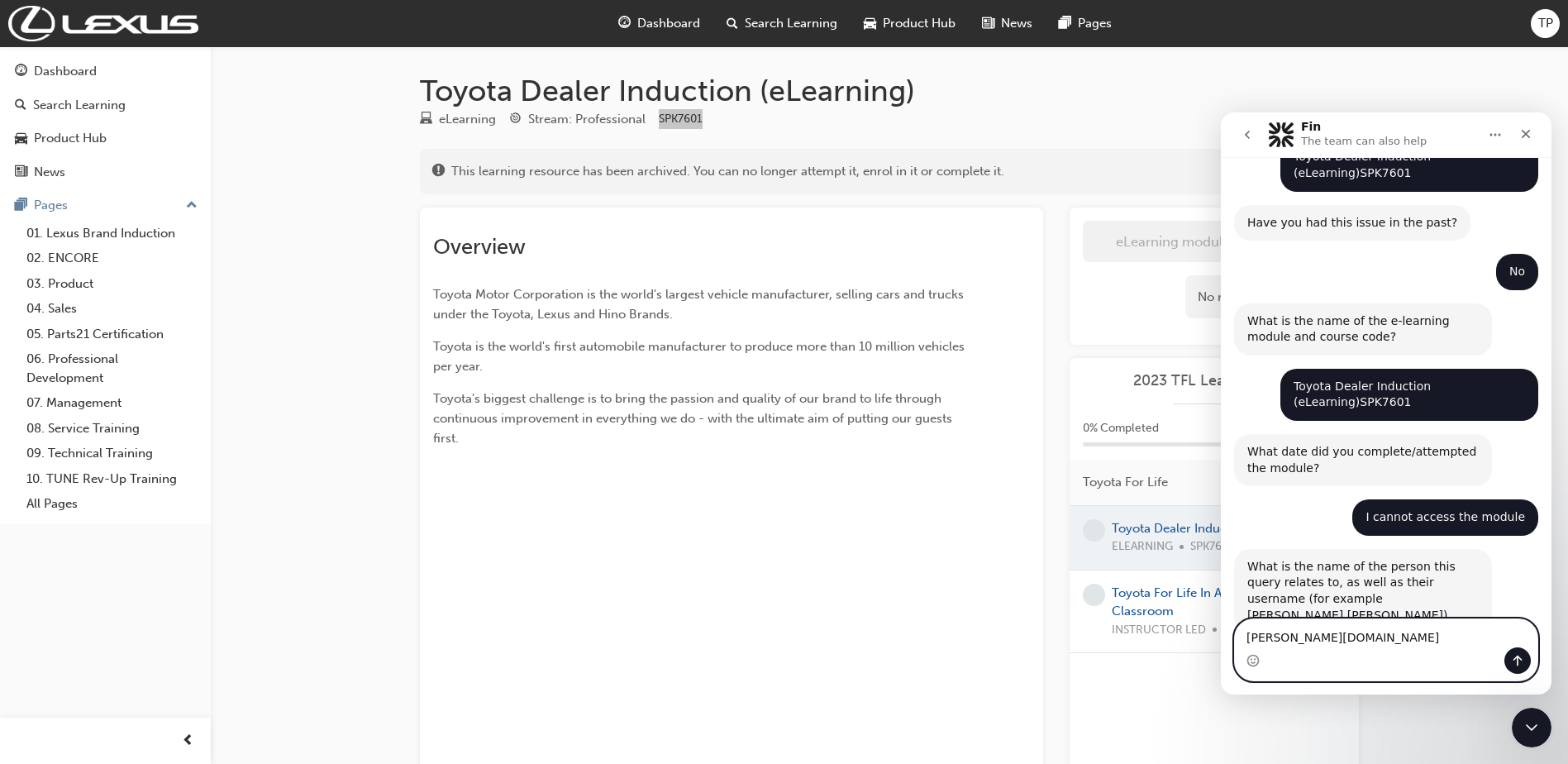
type textarea "[PERSON_NAME].Phi"
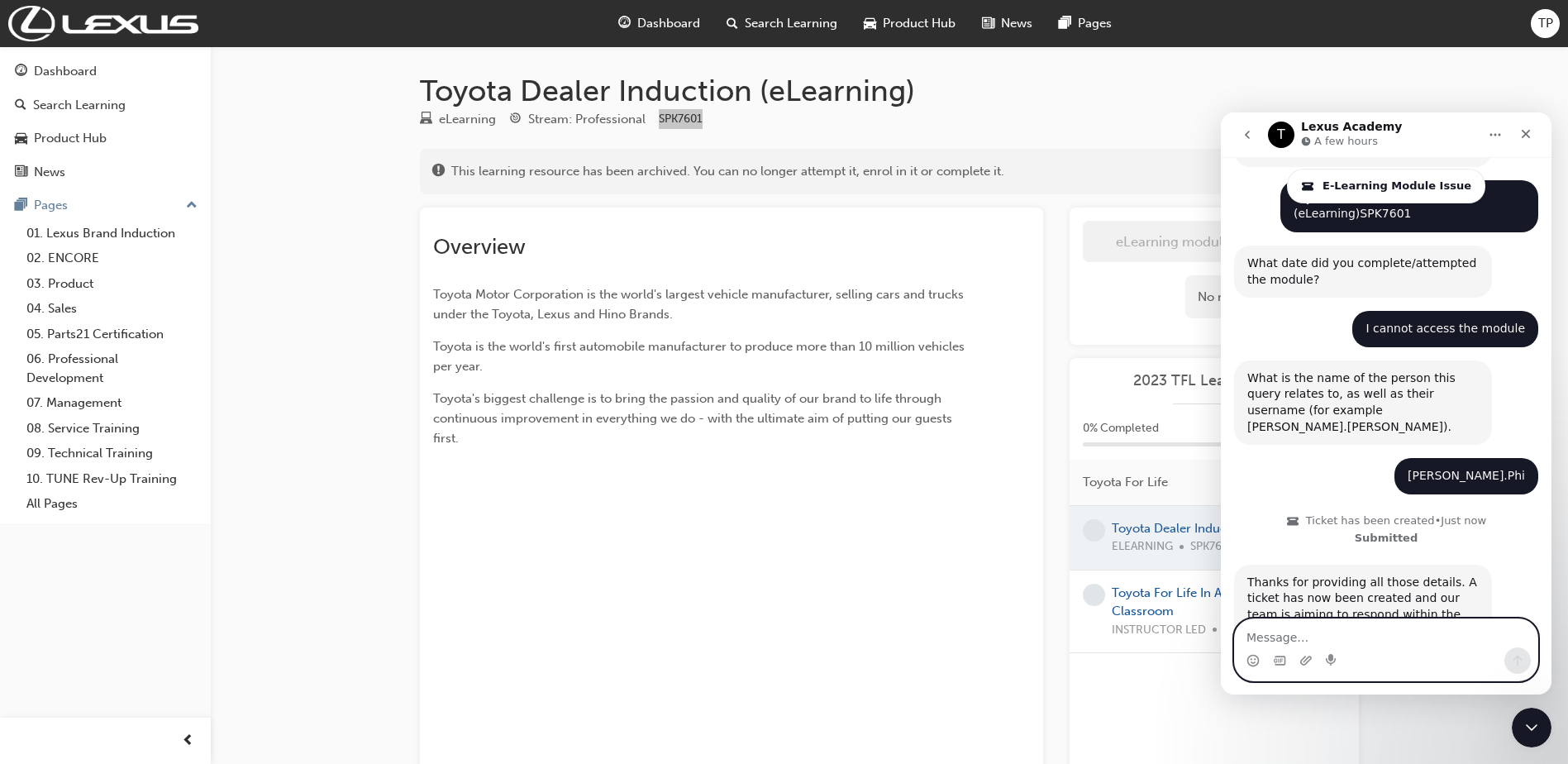
scroll to position [741, 0]
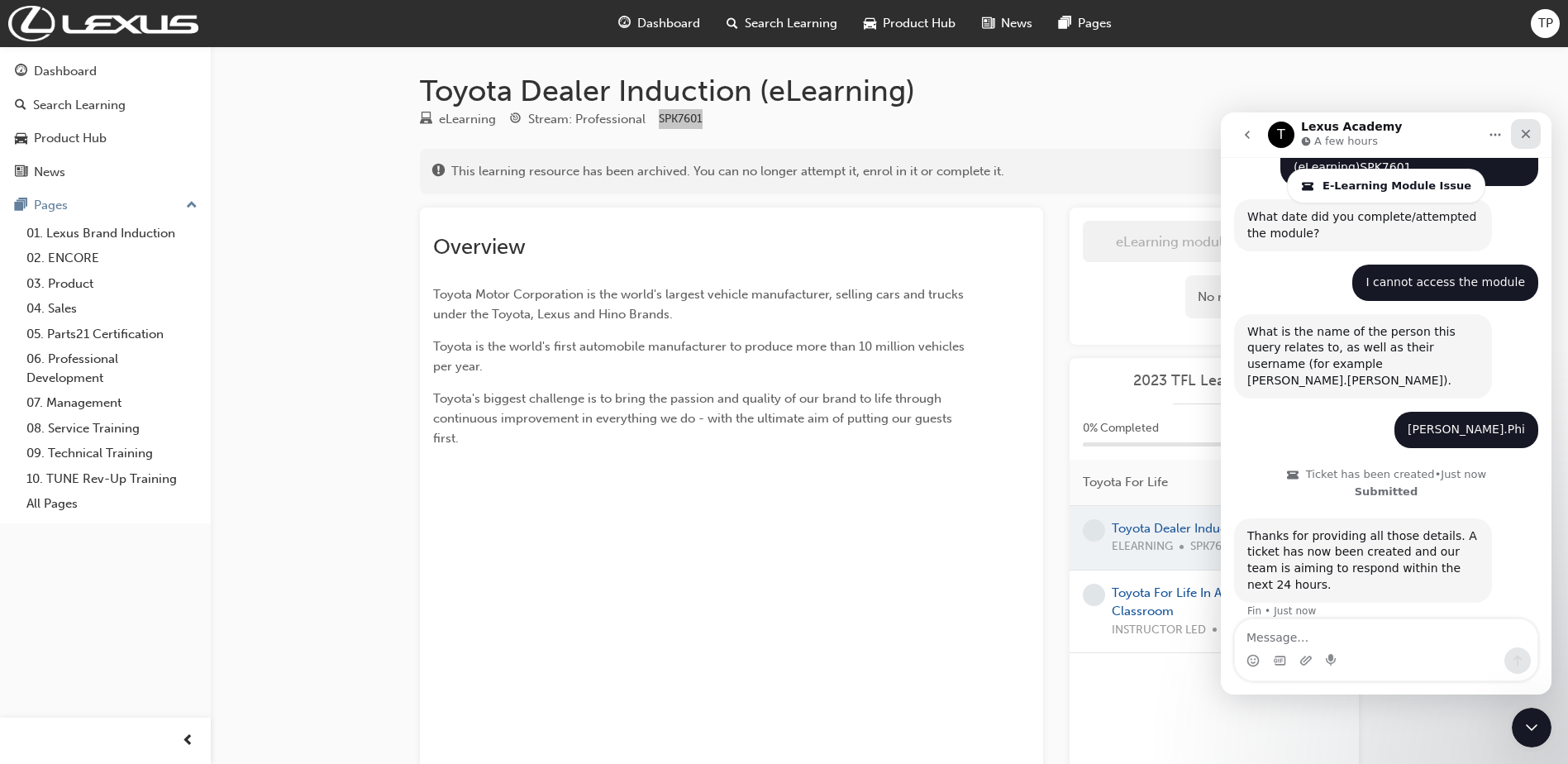
click at [1526, 127] on div "Close" at bounding box center [1525, 134] width 29 height 29
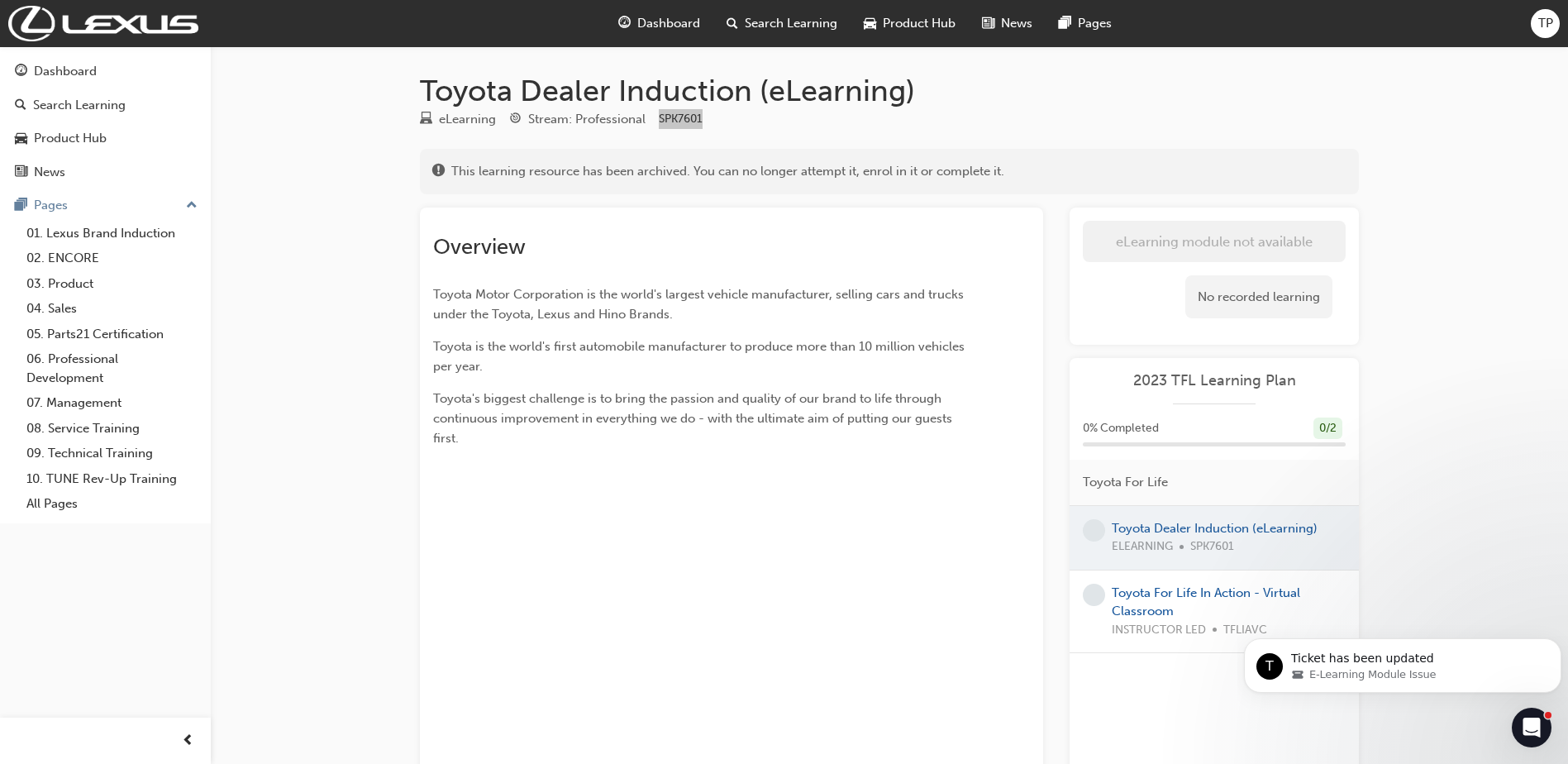
scroll to position [0, 0]
click at [1339, 647] on div "T Ticket has been updated E-Learning Module Issue" at bounding box center [1403, 666] width 318 height 55
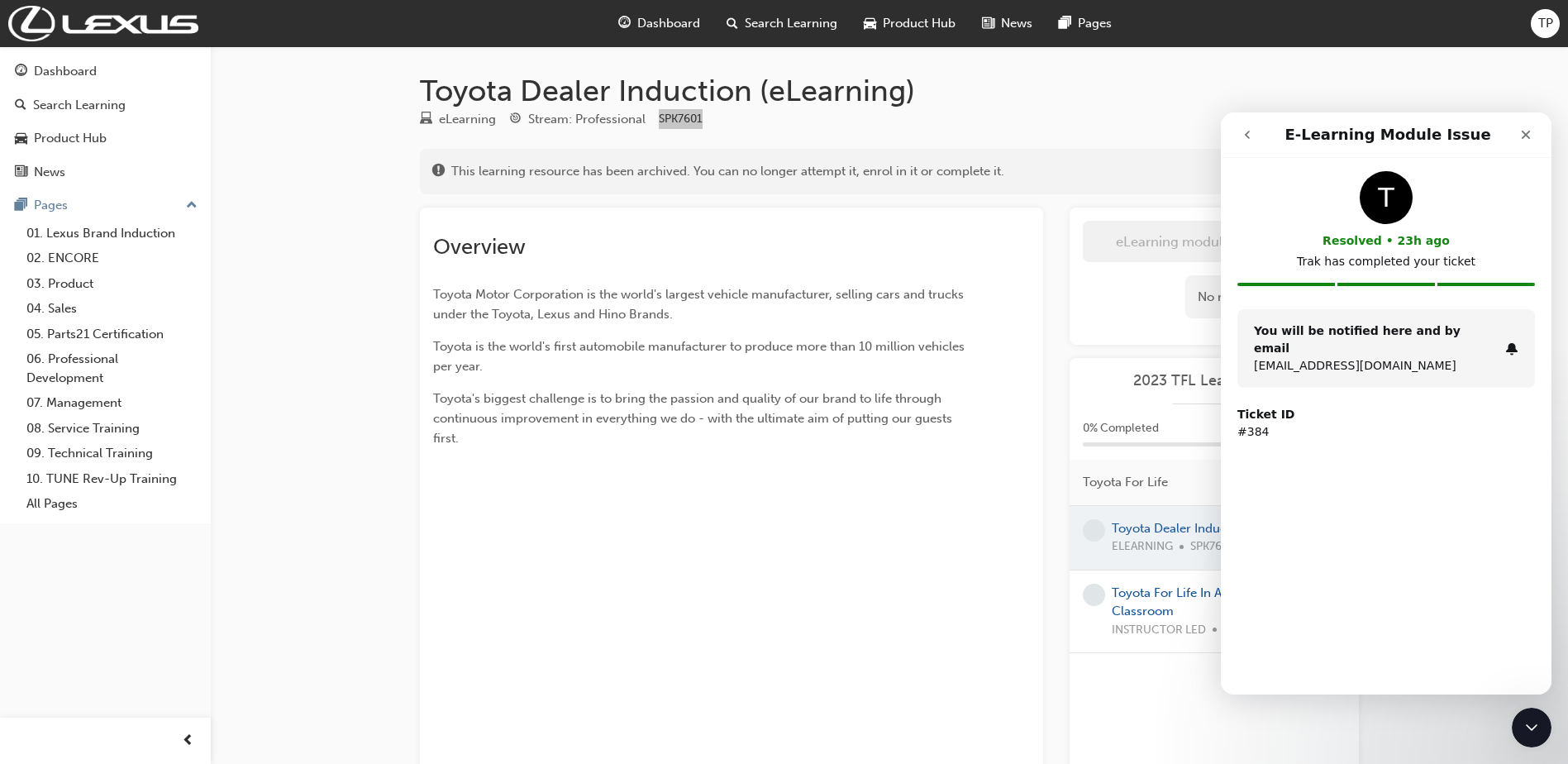
click at [1244, 138] on icon "go back" at bounding box center [1248, 134] width 13 height 13
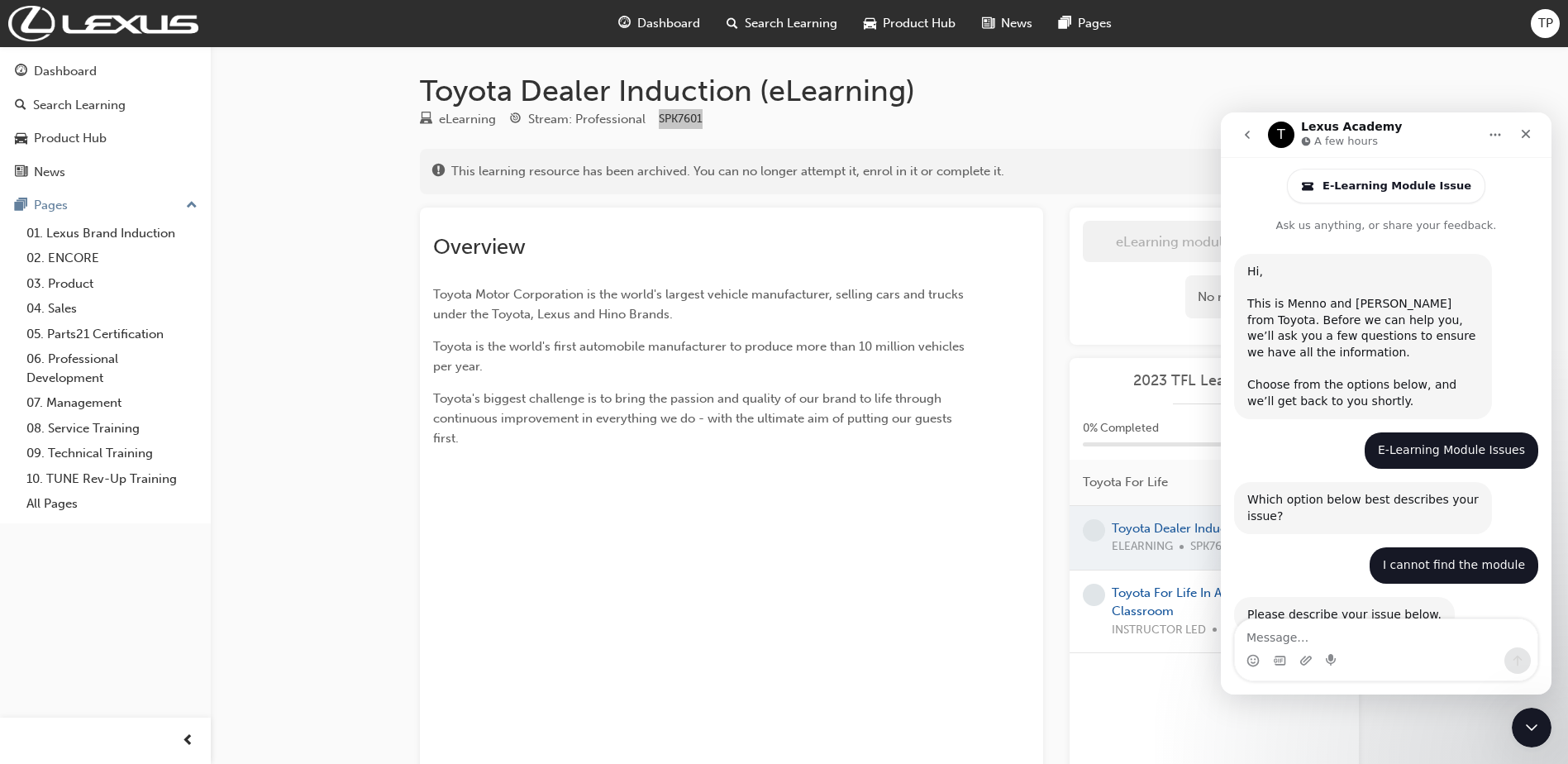
scroll to position [741, 0]
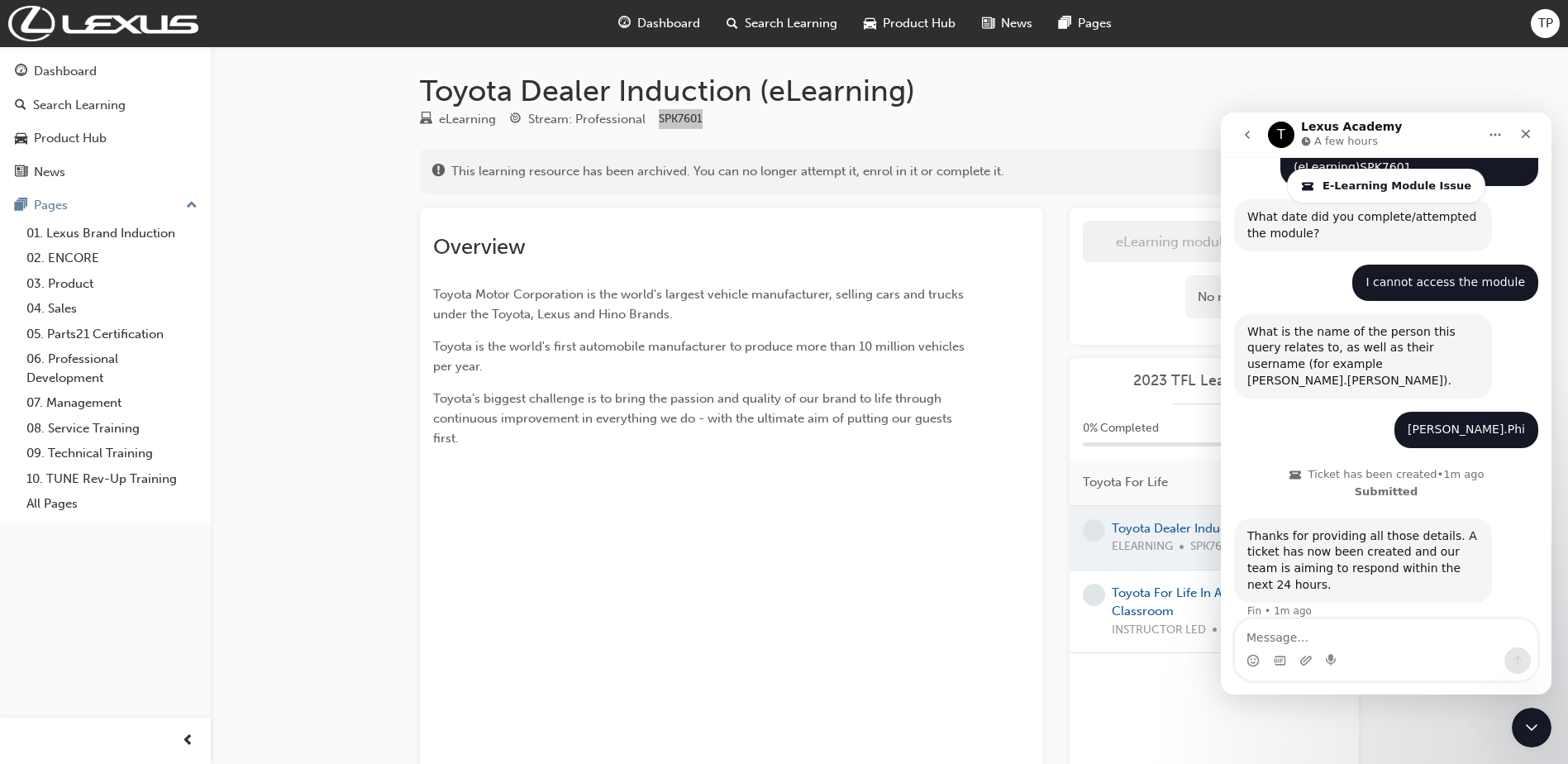
click at [1239, 126] on button "go back" at bounding box center [1247, 134] width 31 height 31
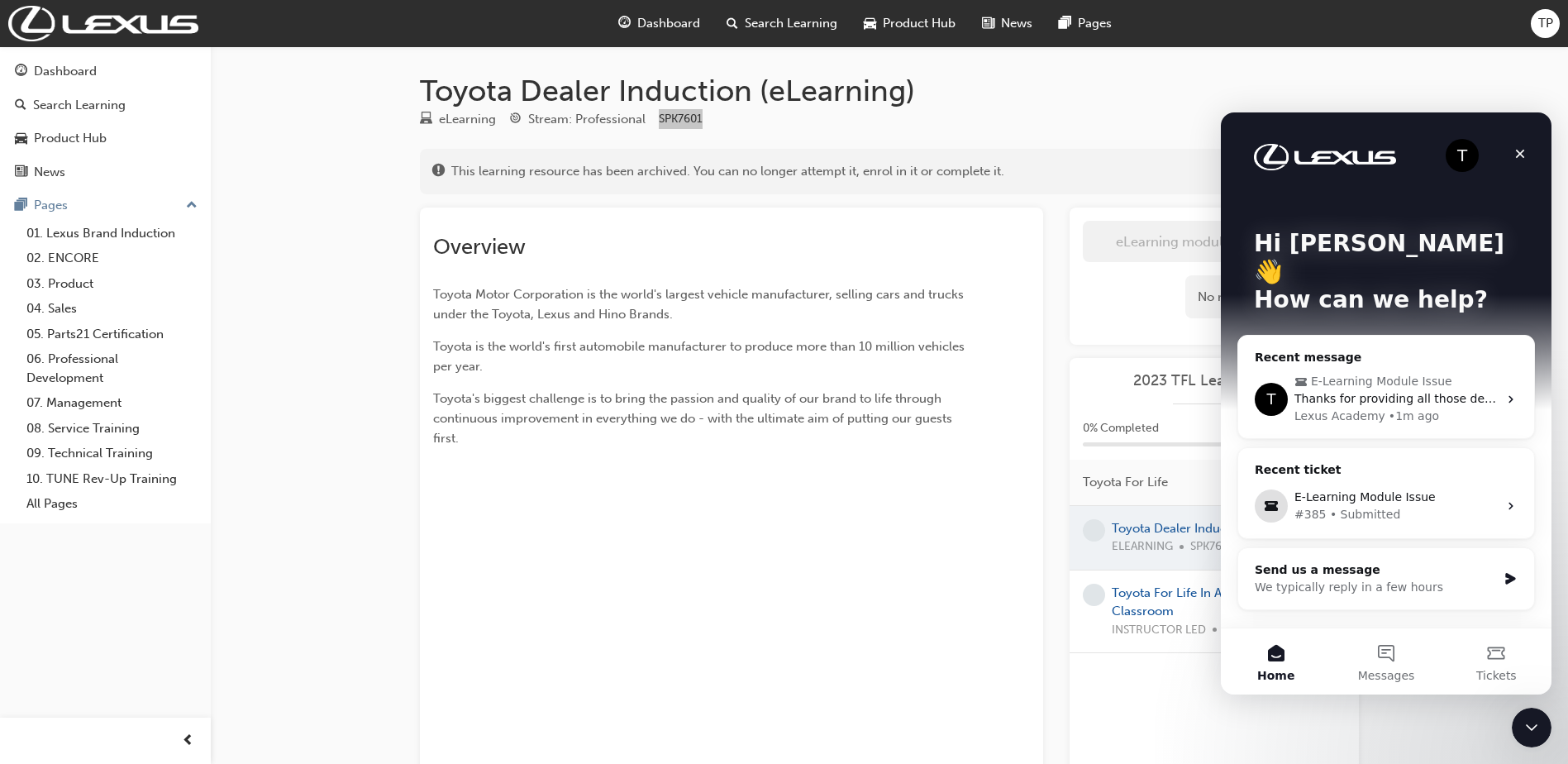
scroll to position [0, 0]
click at [1519, 155] on icon "Close" at bounding box center [1520, 154] width 9 height 9
